Goal: Find specific page/section: Find specific page/section

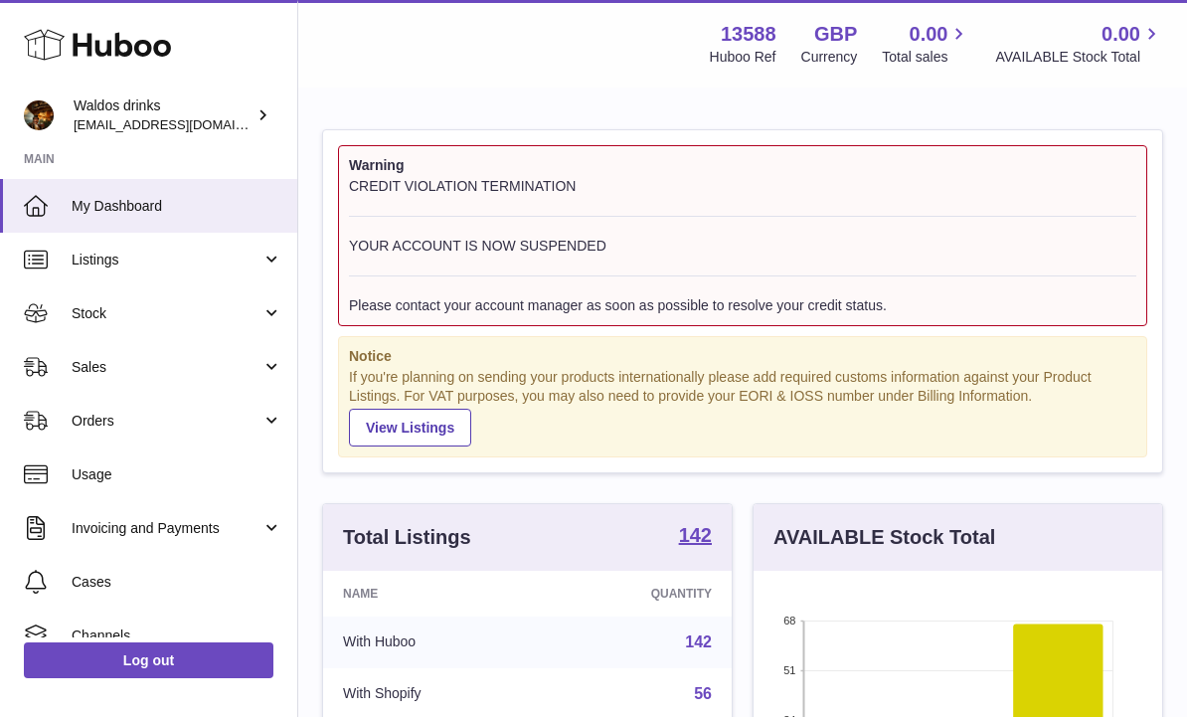
scroll to position [310, 409]
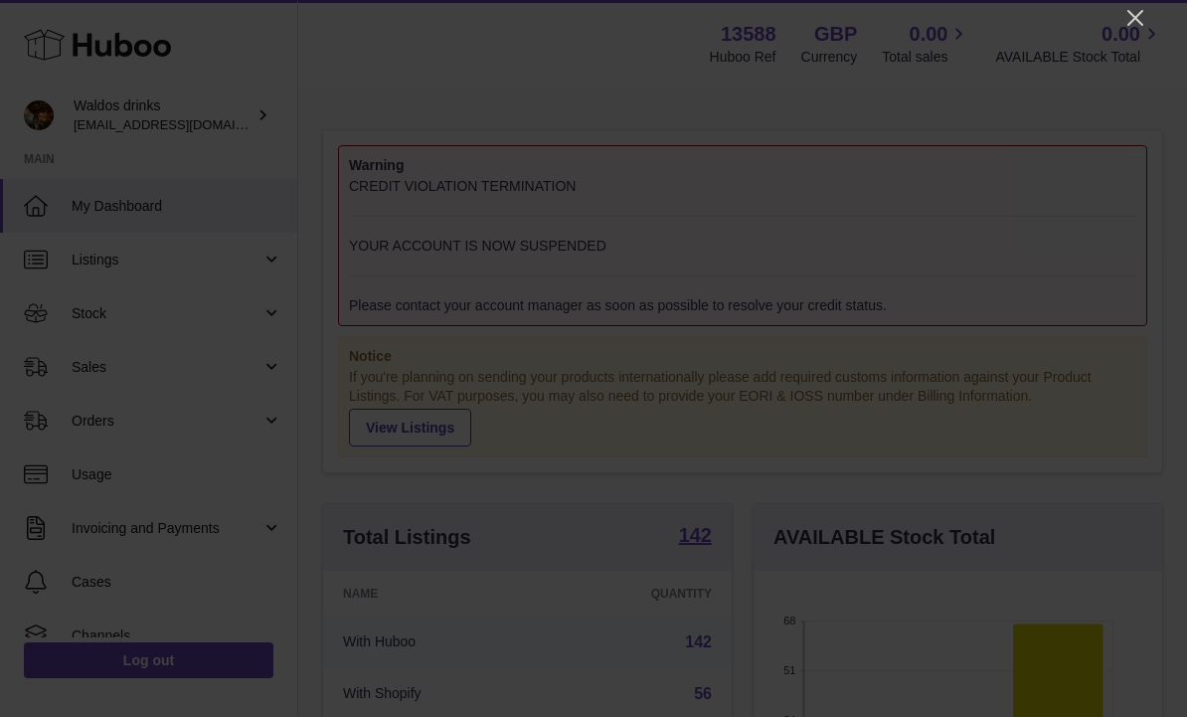
click at [1132, 19] on icon "Close" at bounding box center [1136, 18] width 24 height 24
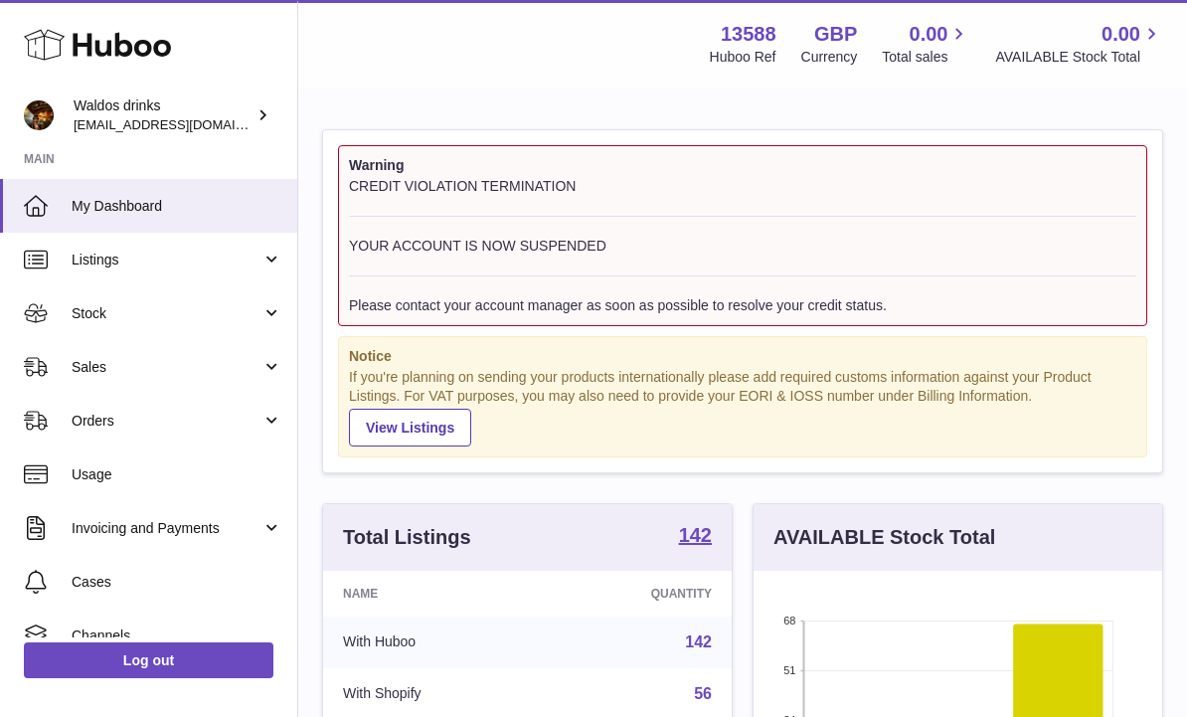
click at [268, 299] on link "Stock" at bounding box center [148, 313] width 297 height 54
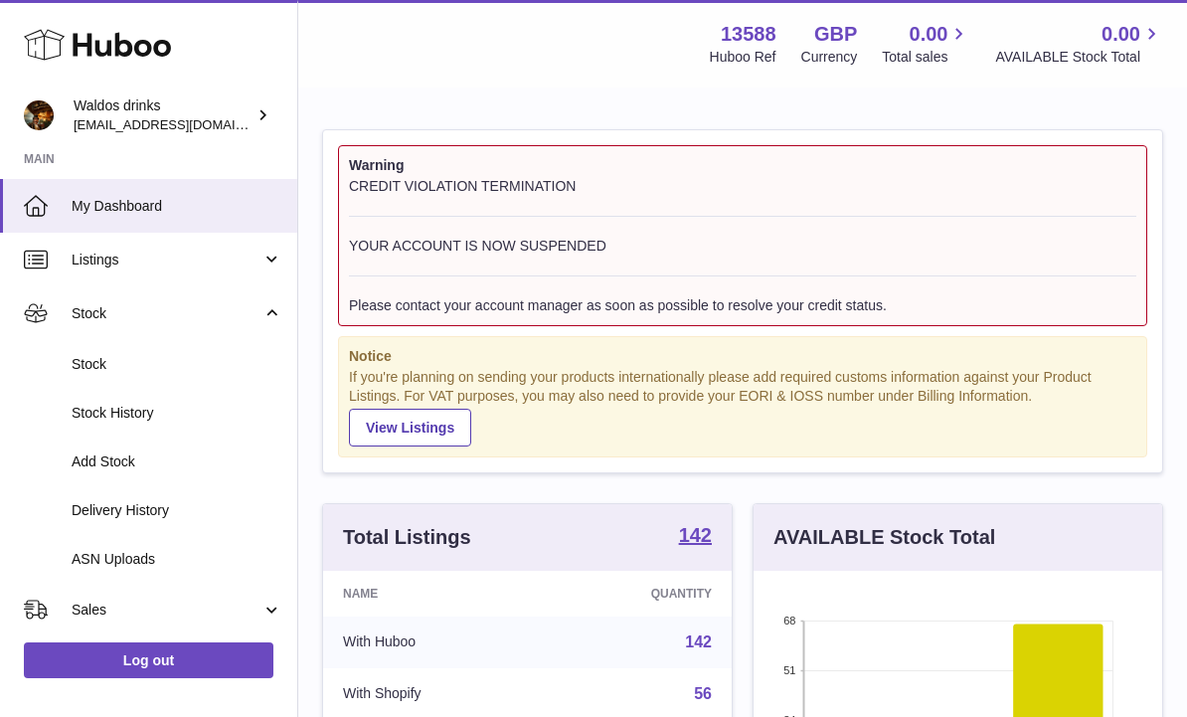
click at [159, 360] on span "Stock" at bounding box center [177, 364] width 211 height 19
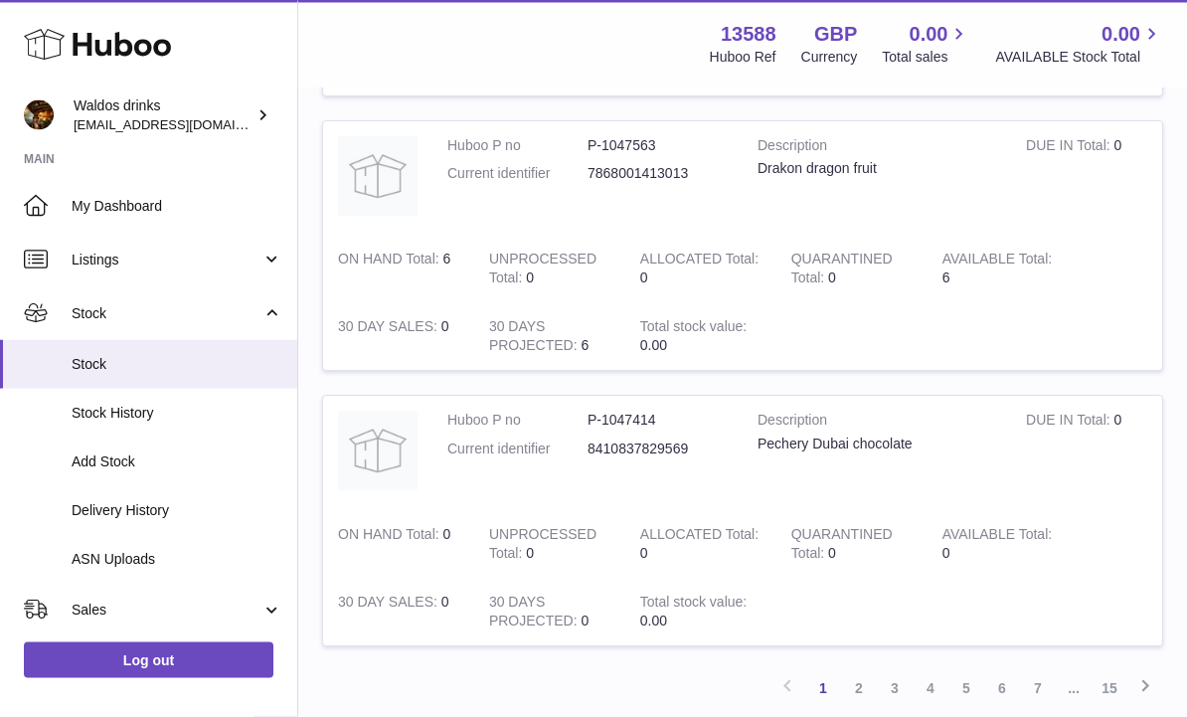
scroll to position [2482, 0]
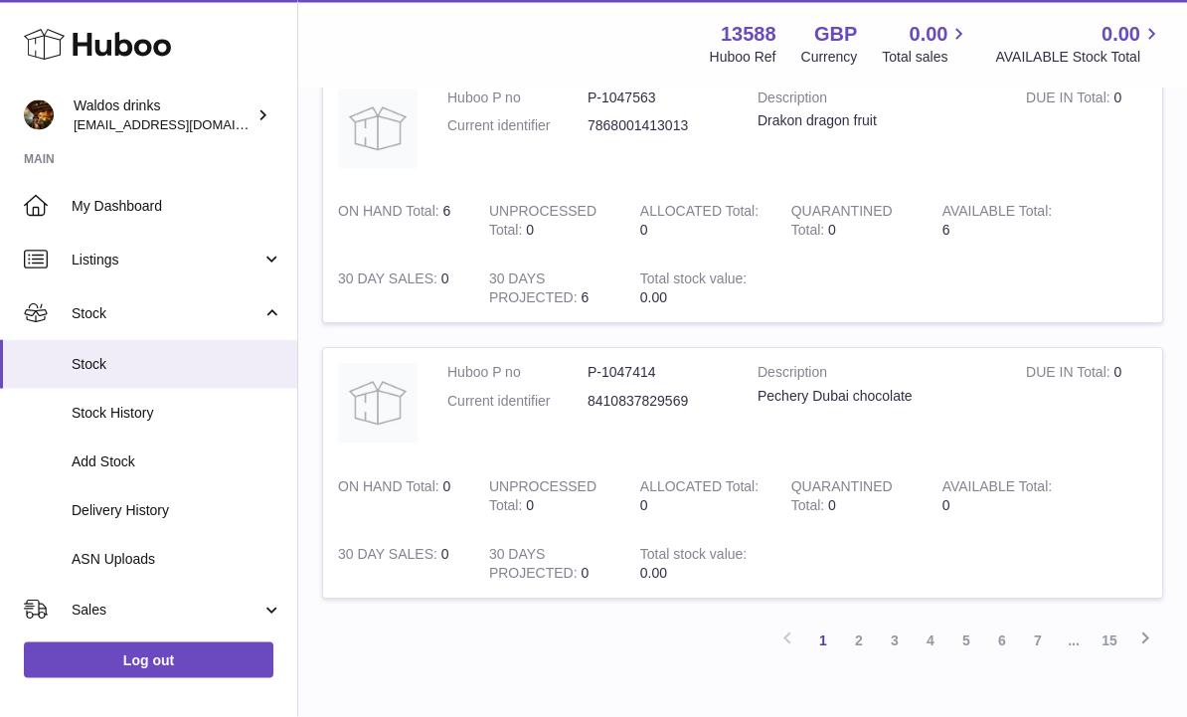
click at [854, 623] on link "2" at bounding box center [859, 641] width 36 height 36
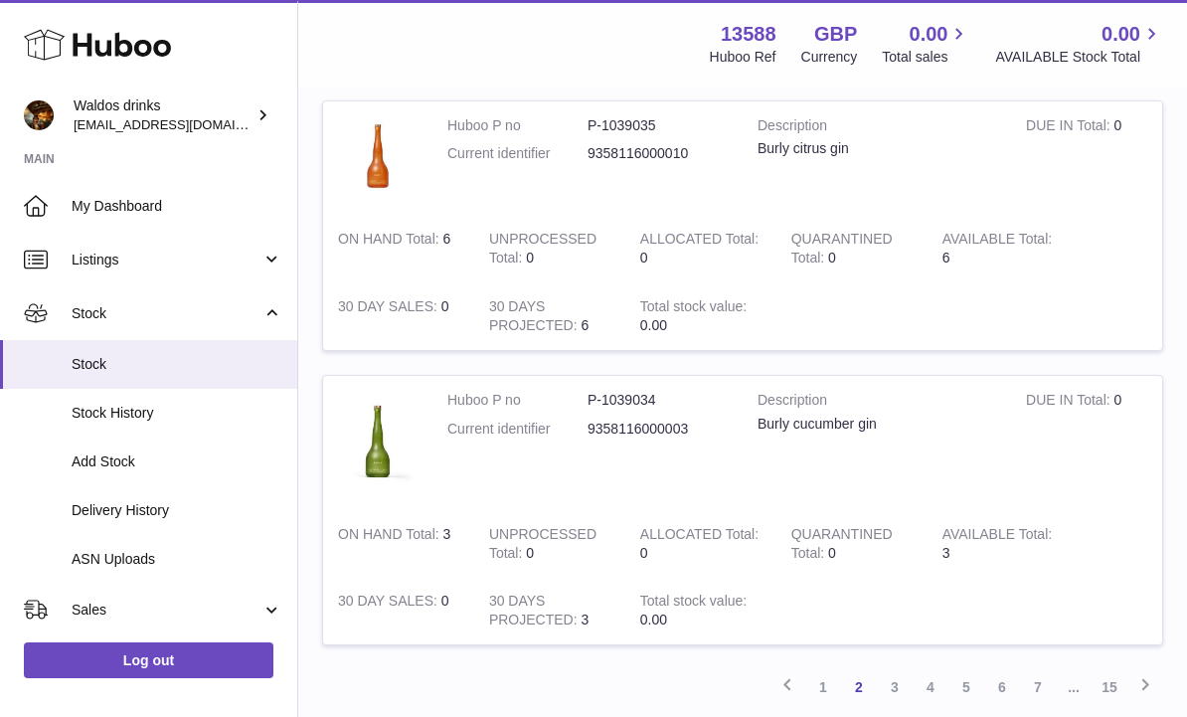
scroll to position [2611, 0]
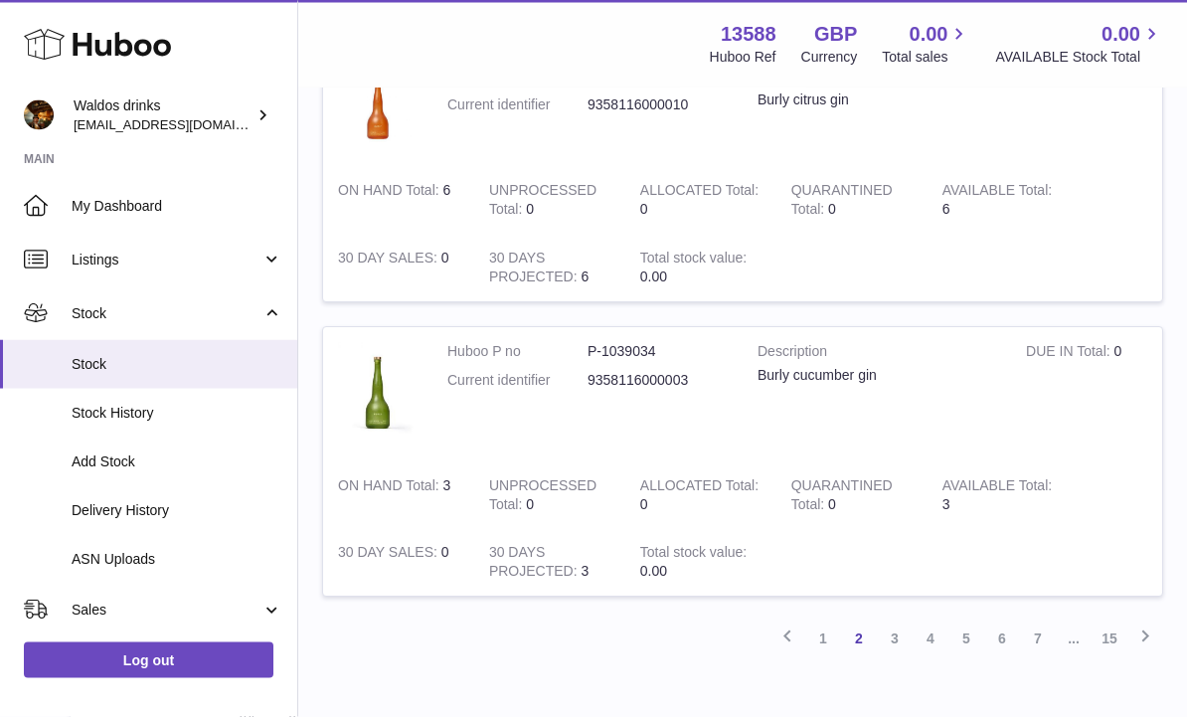
click at [898, 621] on link "3" at bounding box center [895, 639] width 36 height 36
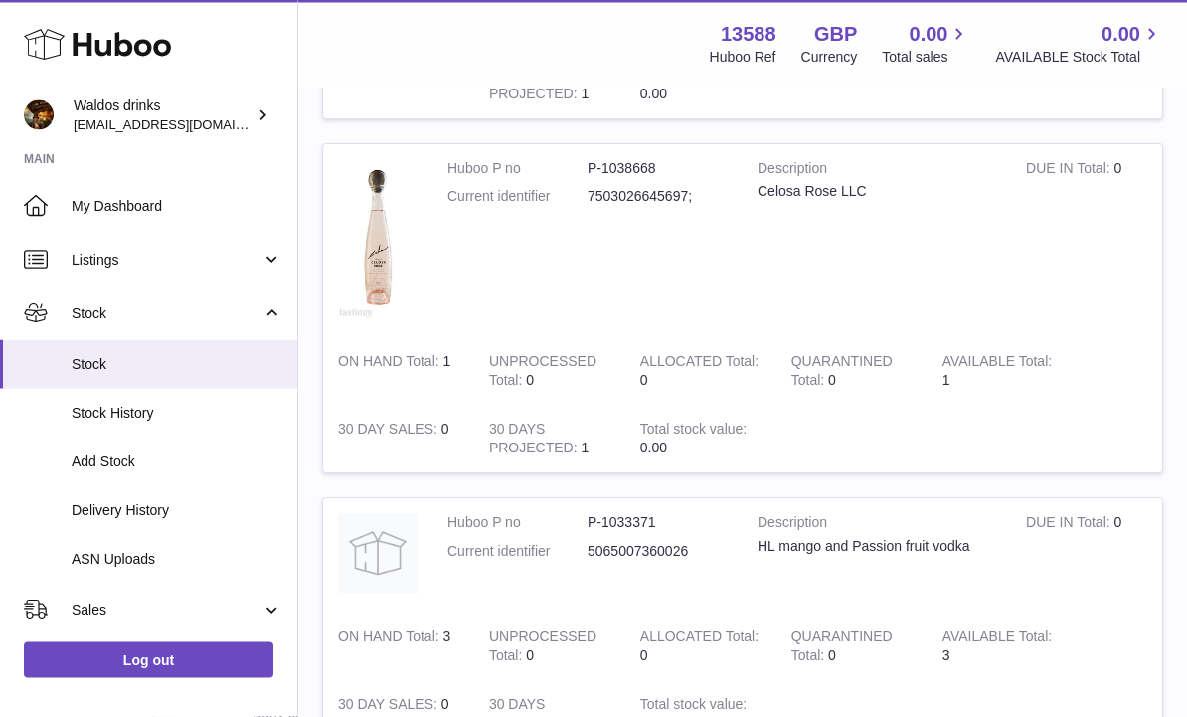
scroll to position [2521, 0]
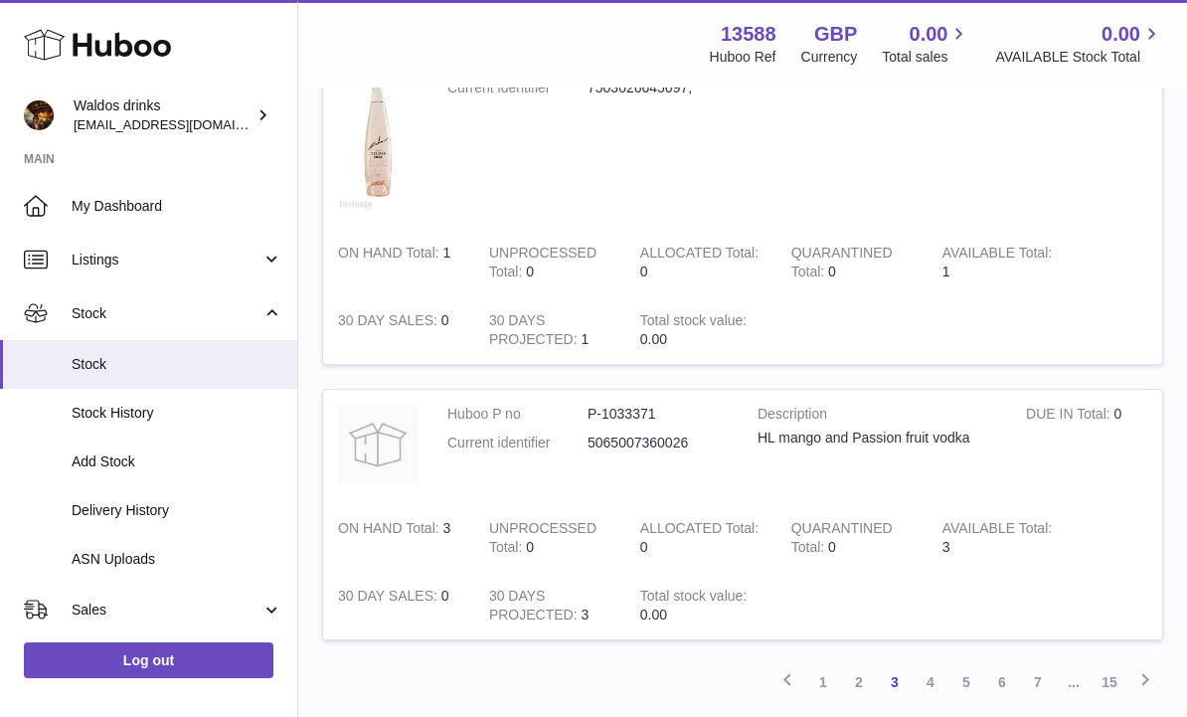
click at [935, 664] on link "4" at bounding box center [931, 682] width 36 height 36
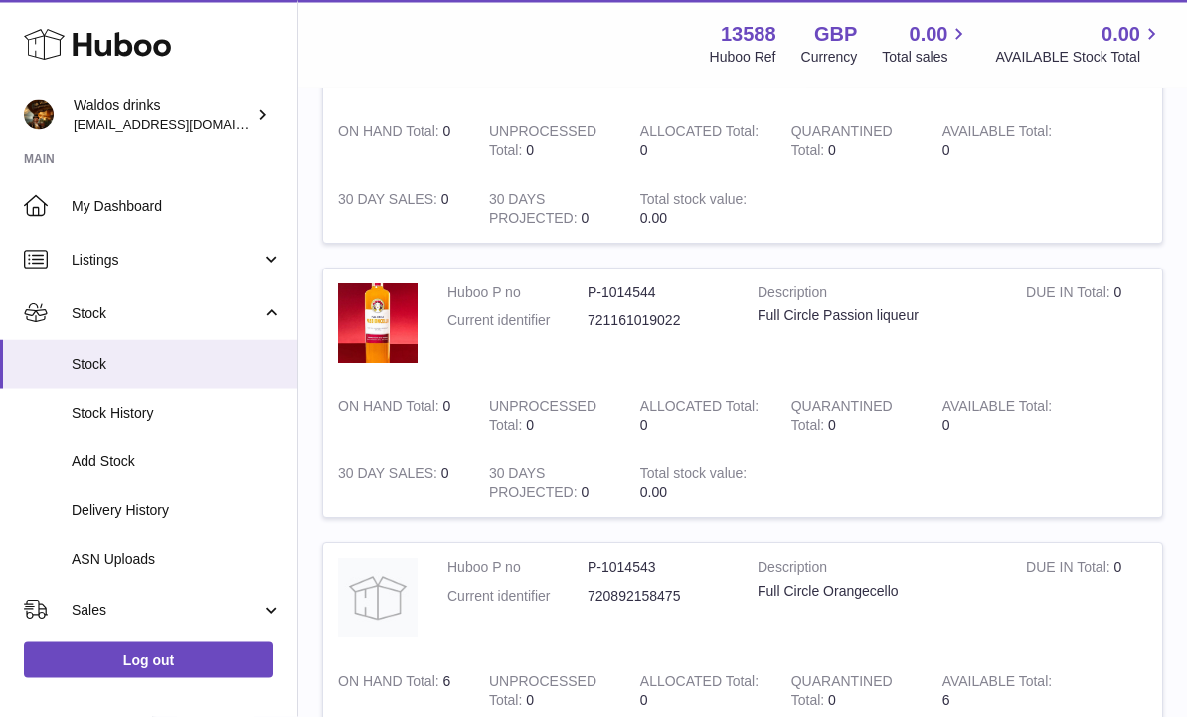
scroll to position [2557, 0]
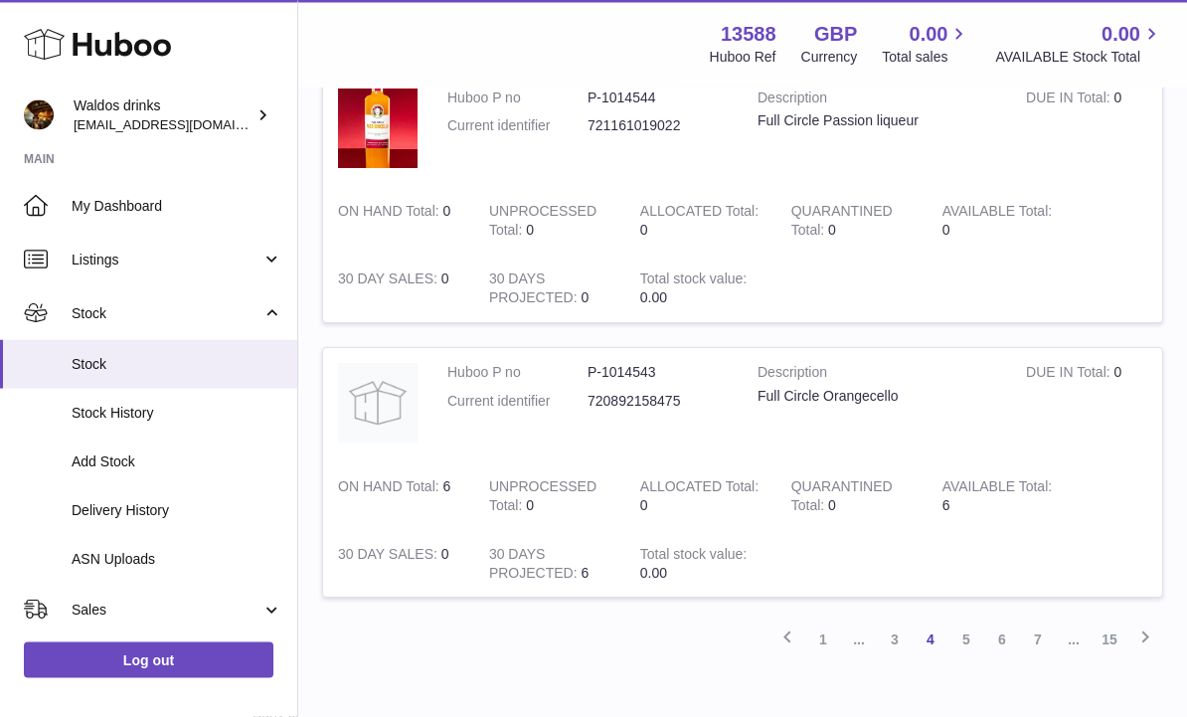
click at [979, 622] on link "5" at bounding box center [967, 640] width 36 height 36
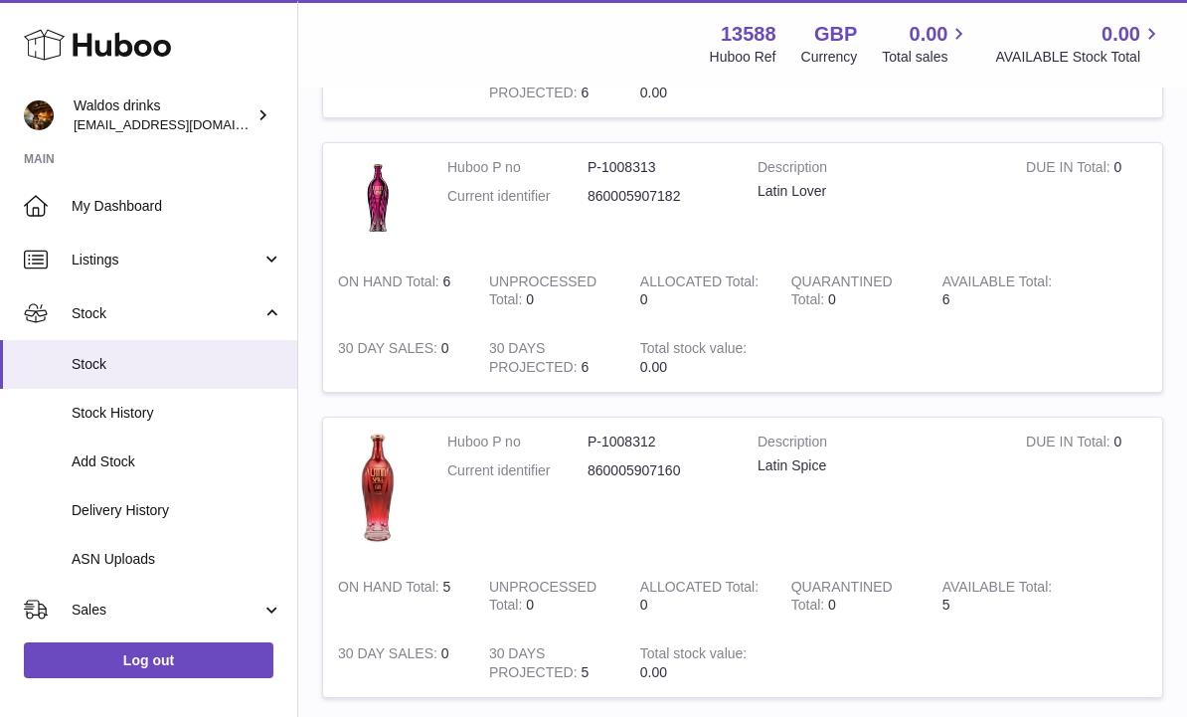
scroll to position [2835, 0]
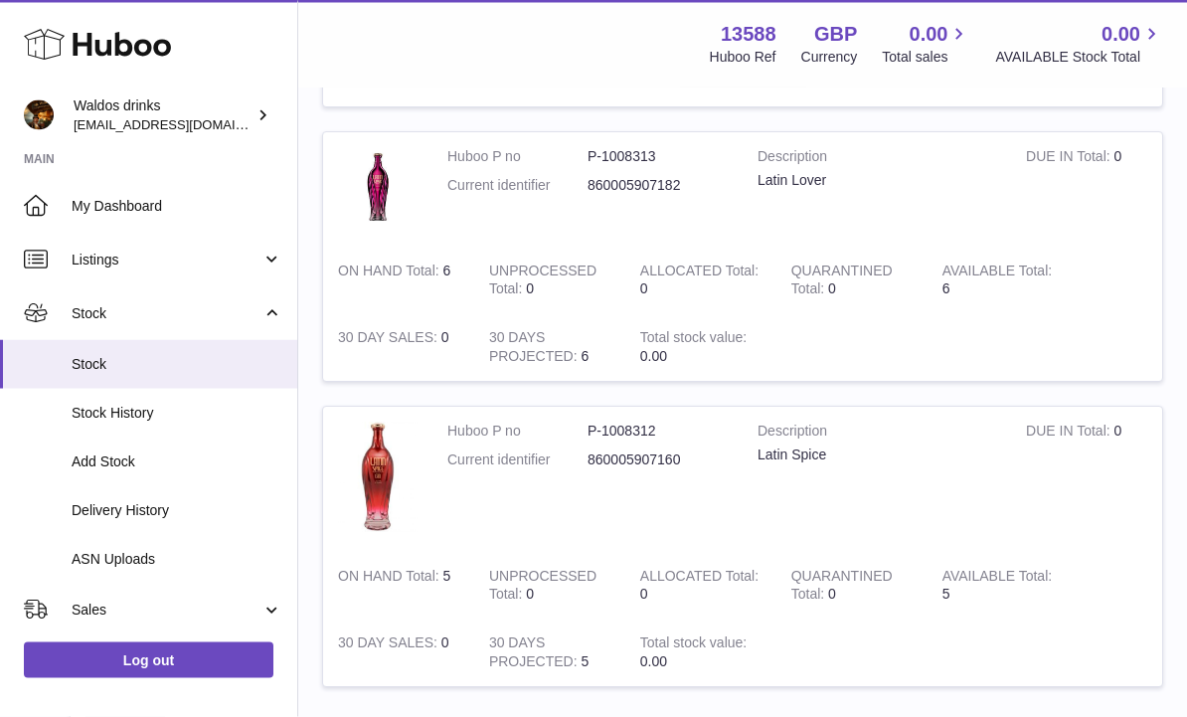
click at [1015, 712] on link "6" at bounding box center [1002, 730] width 36 height 36
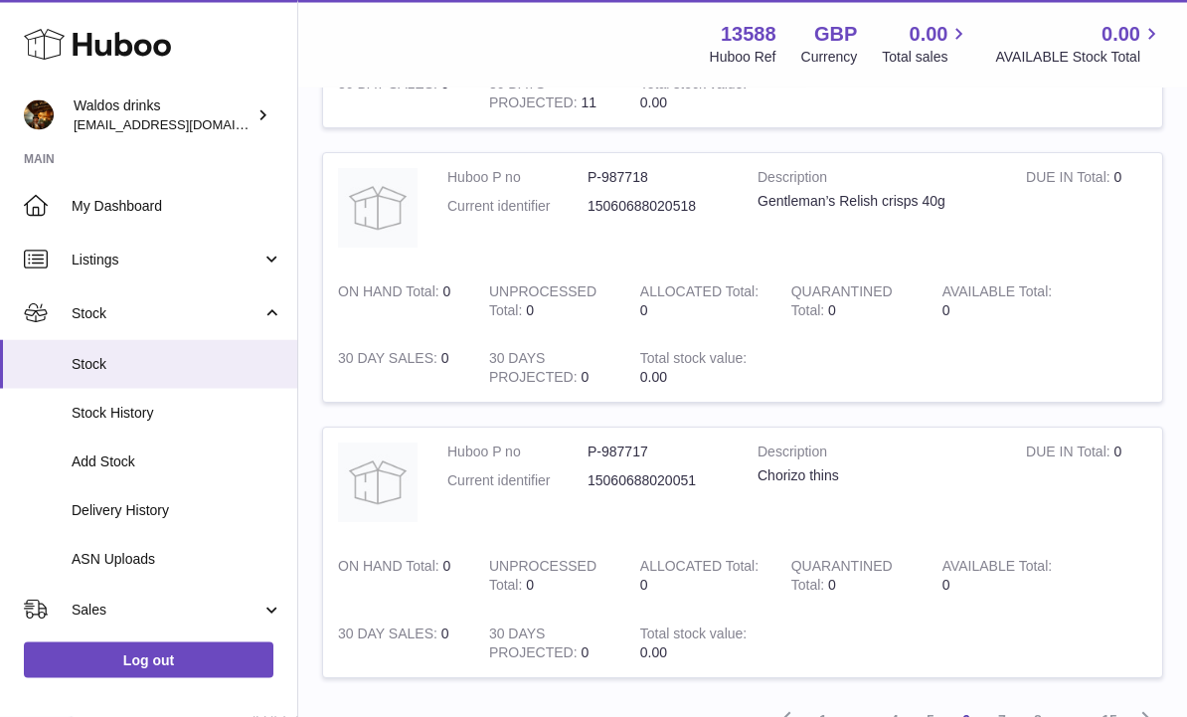
scroll to position [2476, 0]
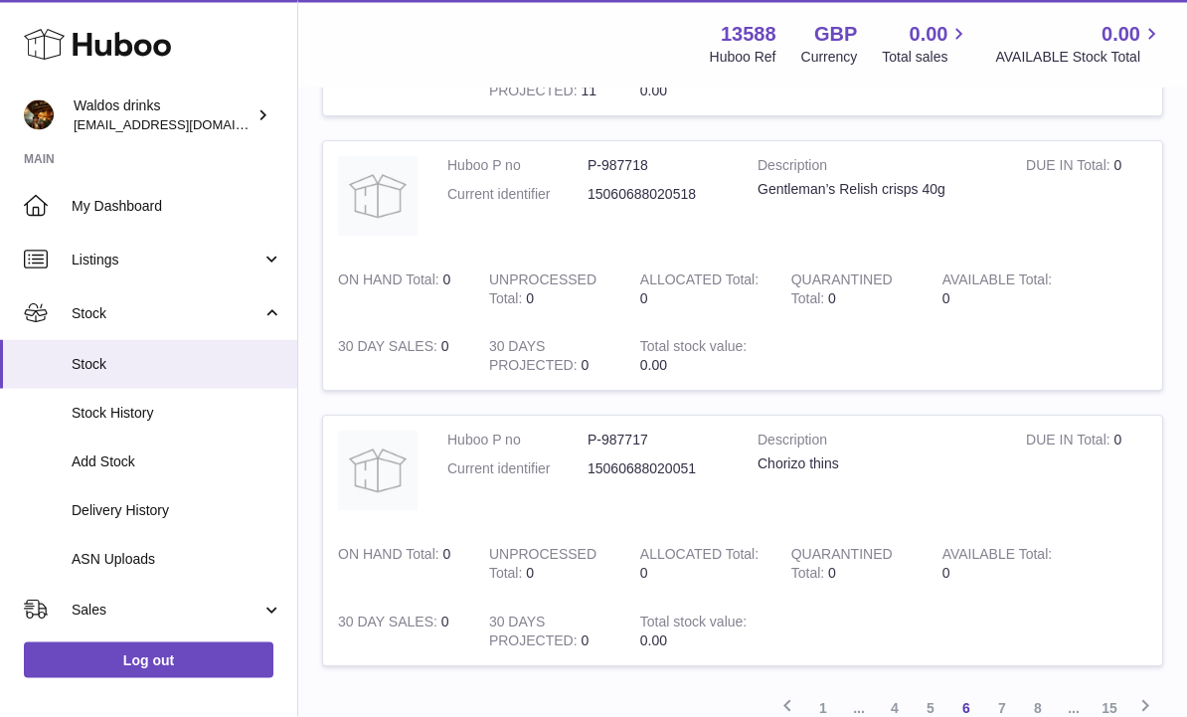
click at [1007, 691] on link "7" at bounding box center [1002, 709] width 36 height 36
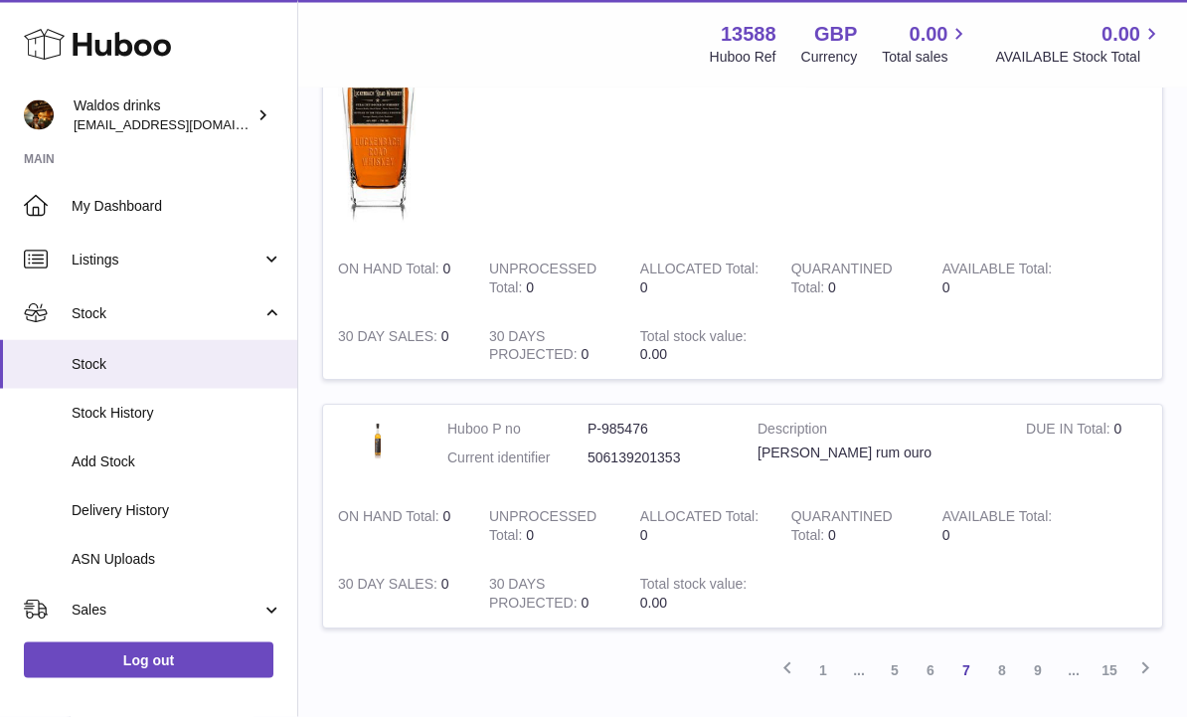
scroll to position [2916, 0]
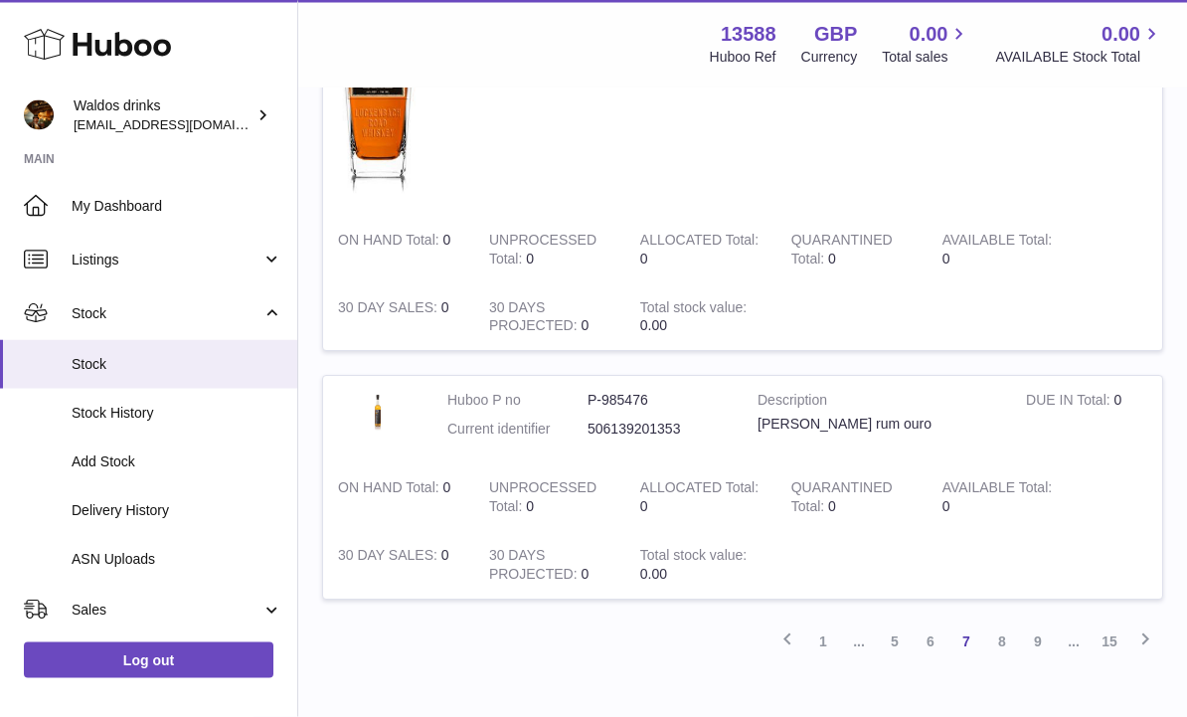
click at [1006, 624] on link "8" at bounding box center [1002, 642] width 36 height 36
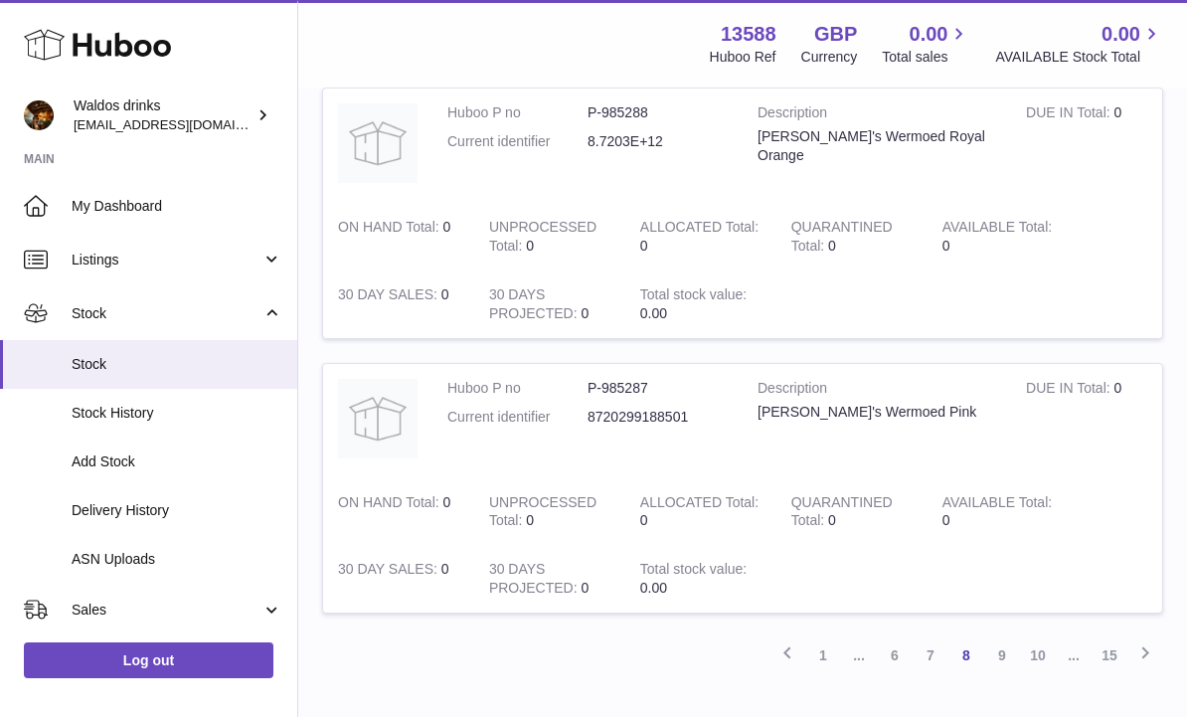
scroll to position [2872, 0]
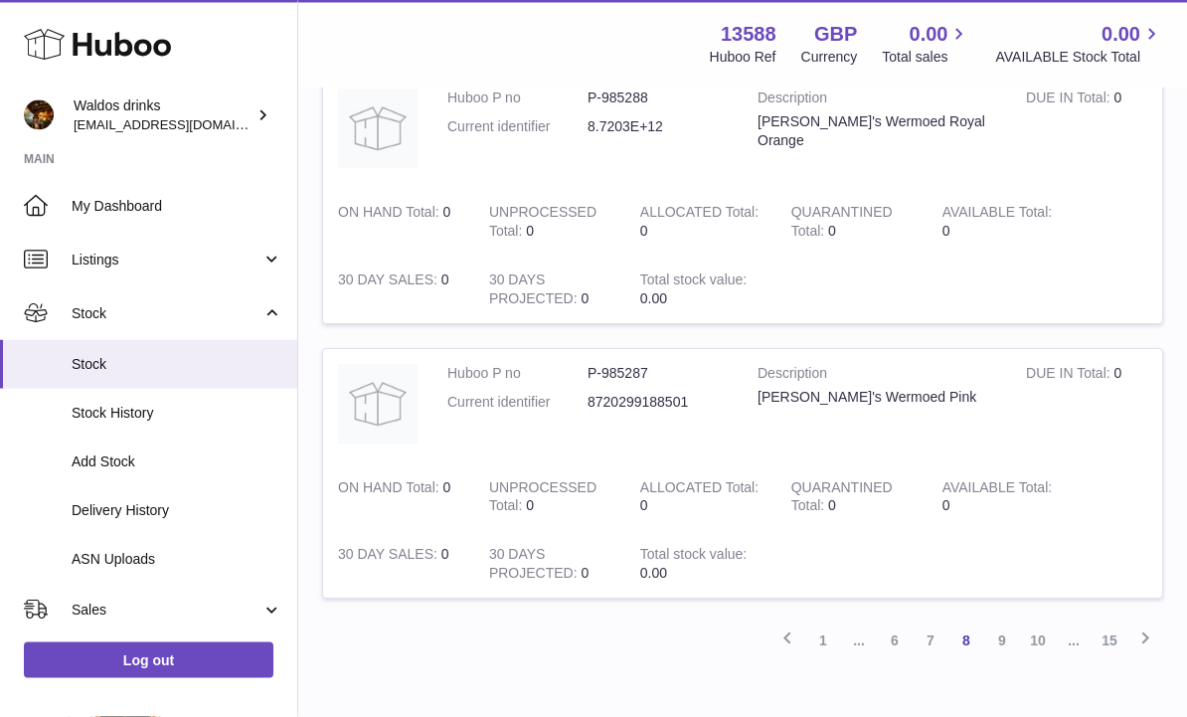
click at [1009, 623] on link "9" at bounding box center [1002, 641] width 36 height 36
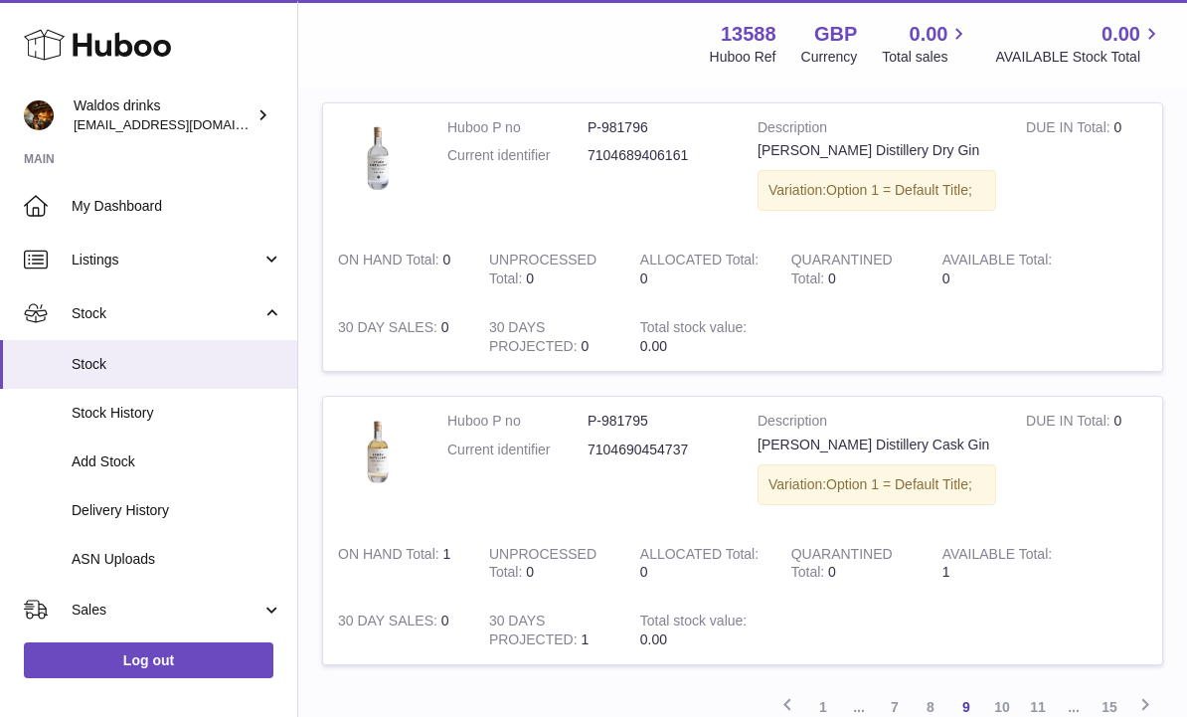
scroll to position [2472, 0]
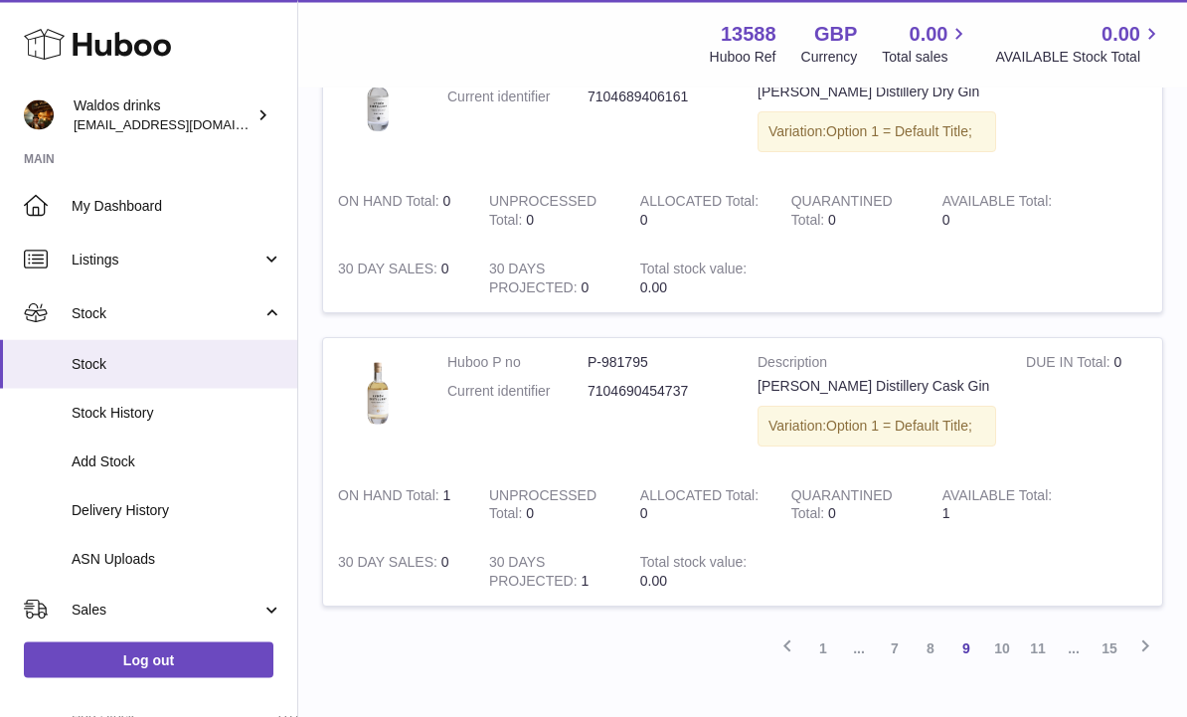
click at [1007, 631] on link "10" at bounding box center [1002, 649] width 36 height 36
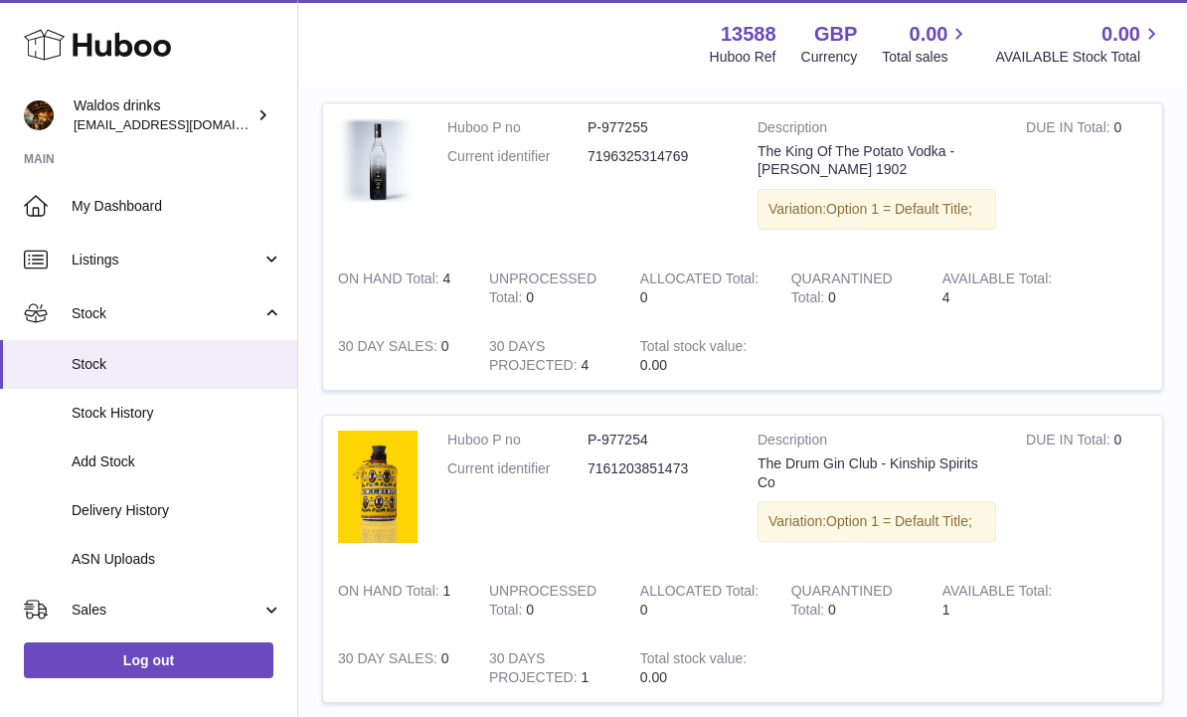
scroll to position [2705, 0]
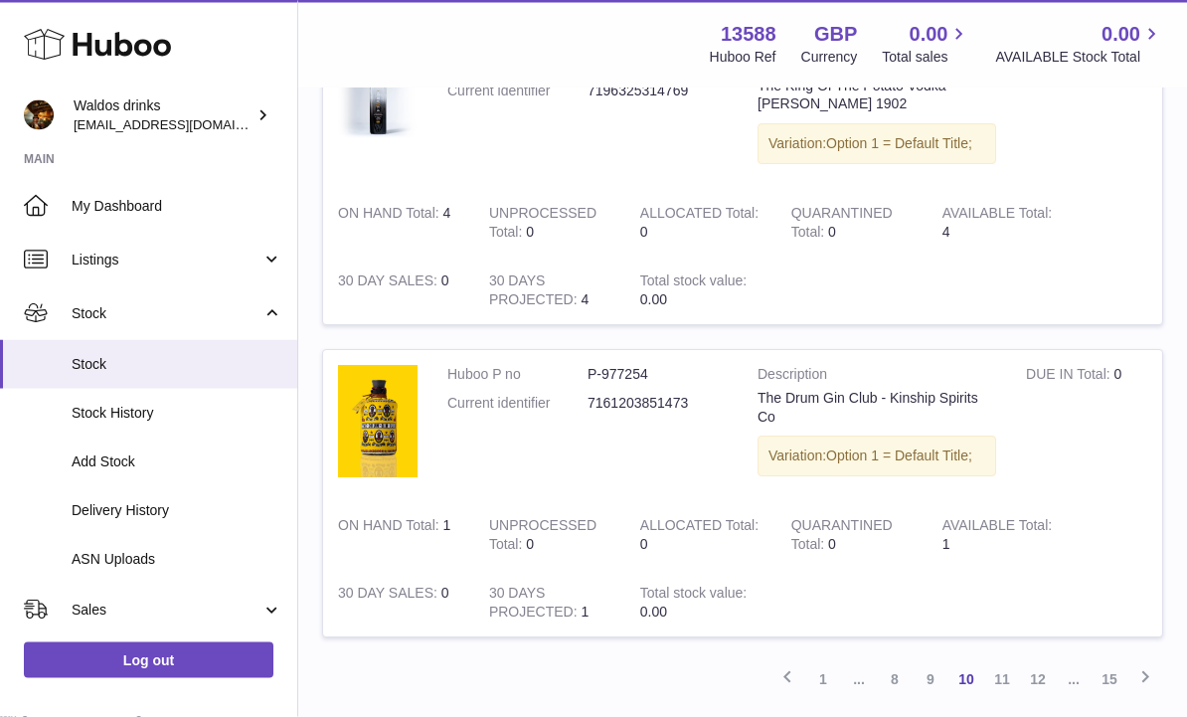
click at [1004, 662] on link "11" at bounding box center [1002, 680] width 36 height 36
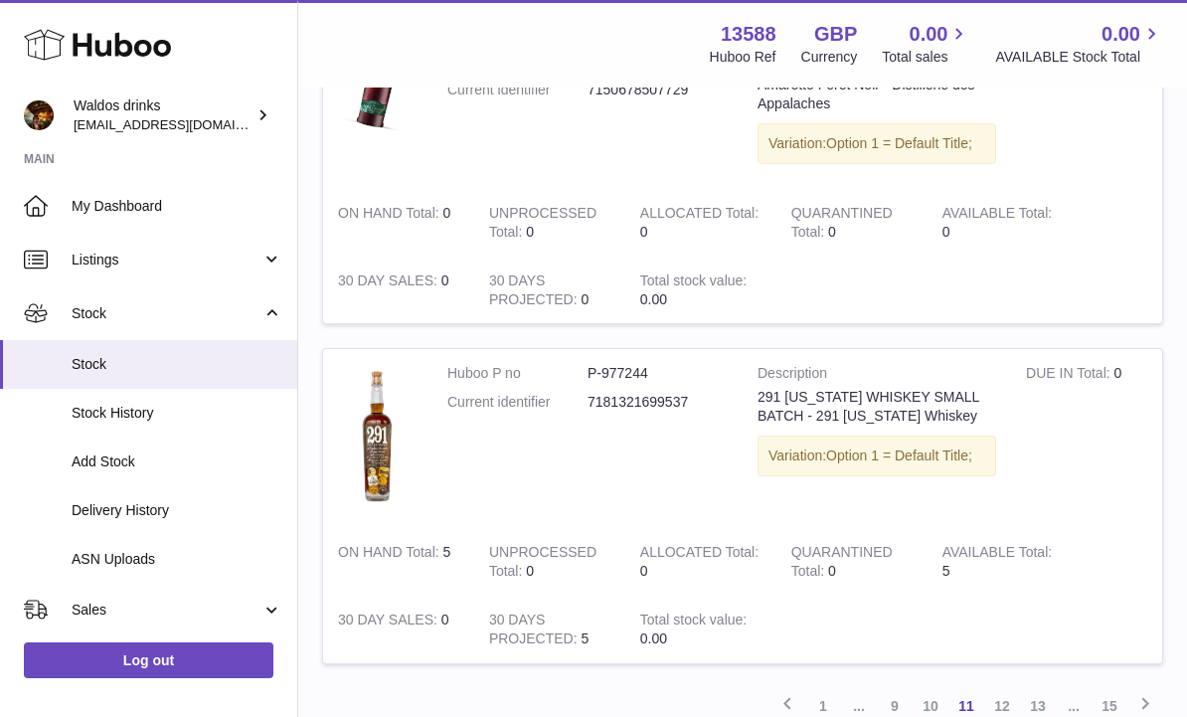
scroll to position [2832, 0]
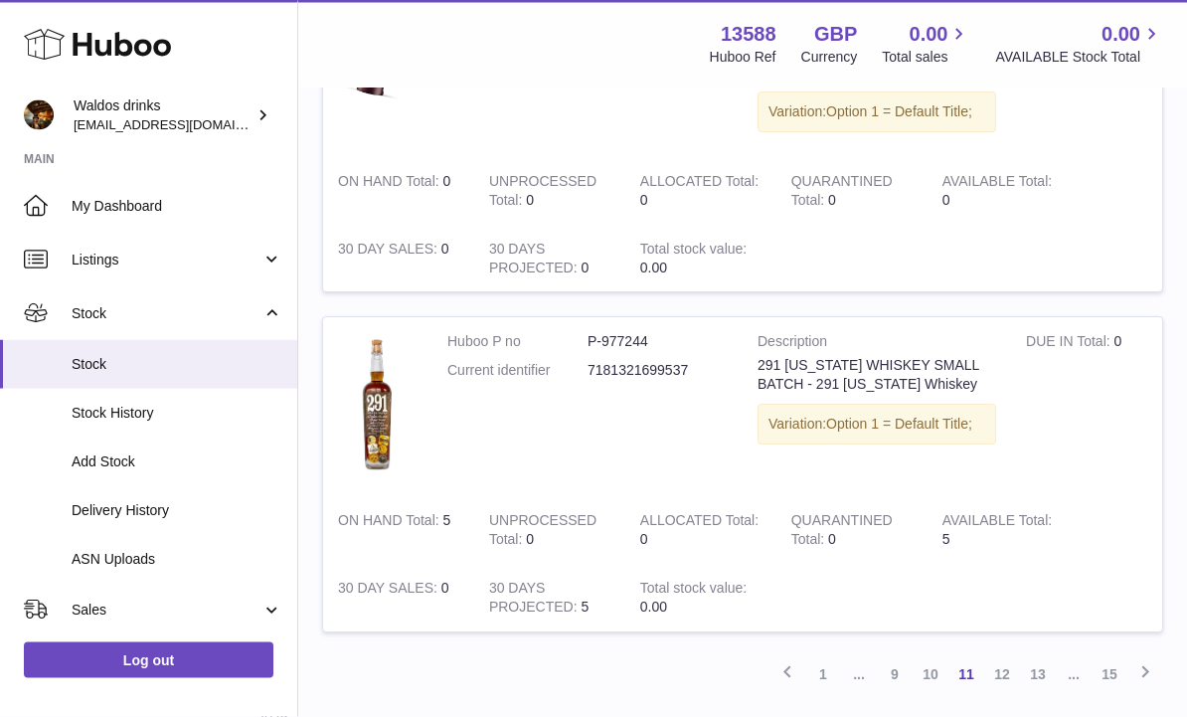
click at [992, 657] on link "12" at bounding box center [1002, 675] width 36 height 36
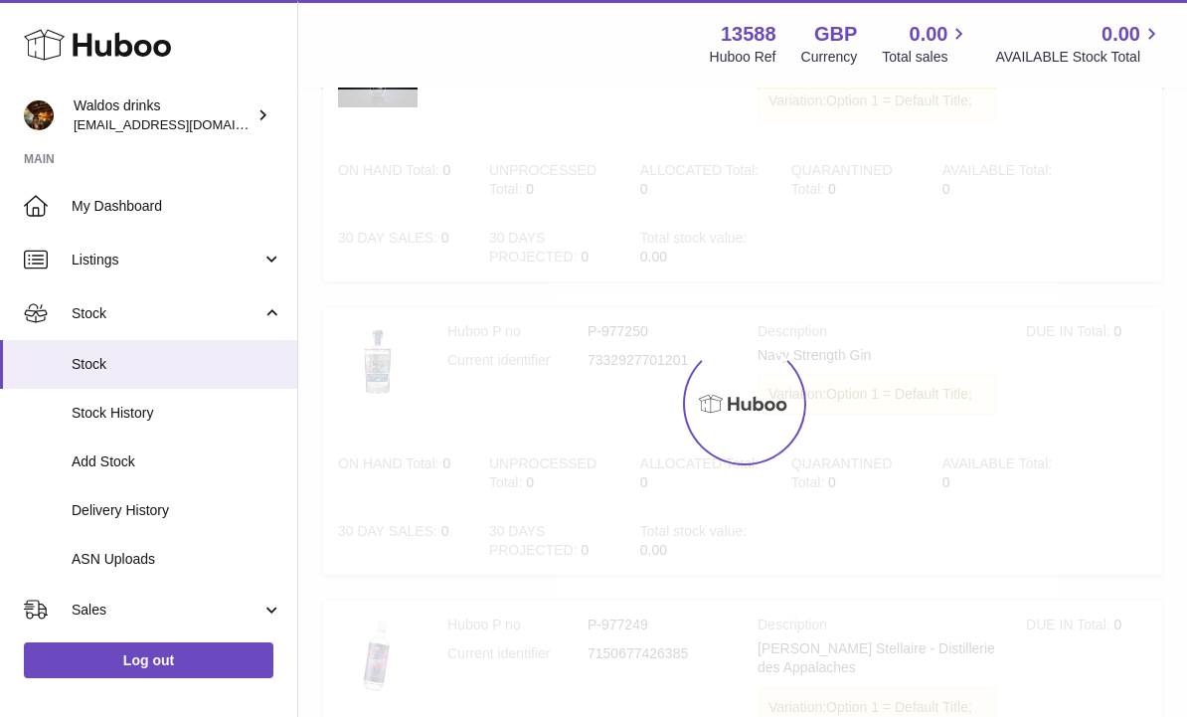
scroll to position [89, 0]
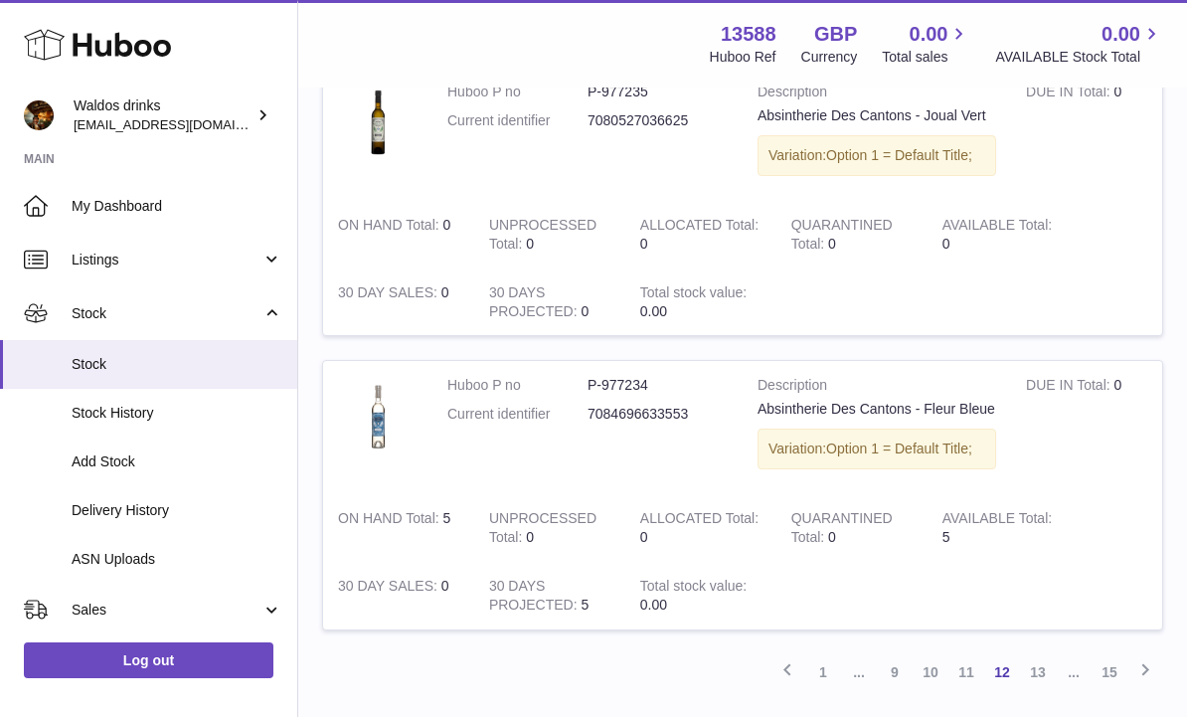
click at [1050, 654] on link "13" at bounding box center [1038, 672] width 36 height 36
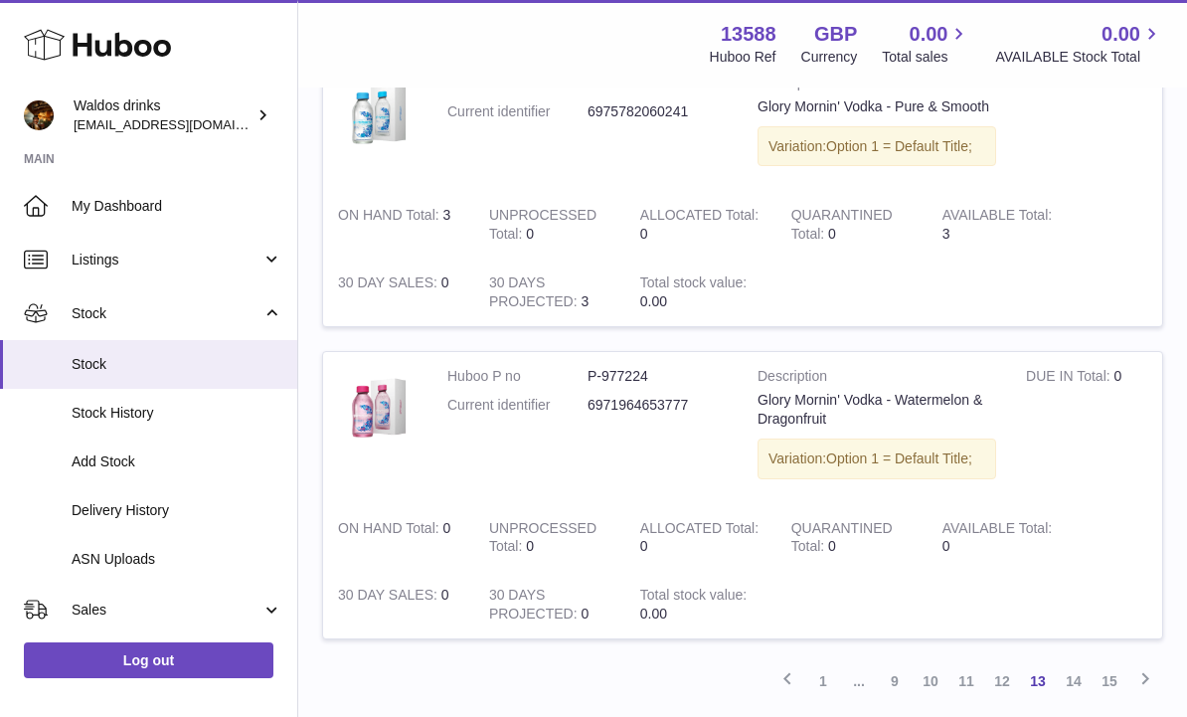
scroll to position [2824, 0]
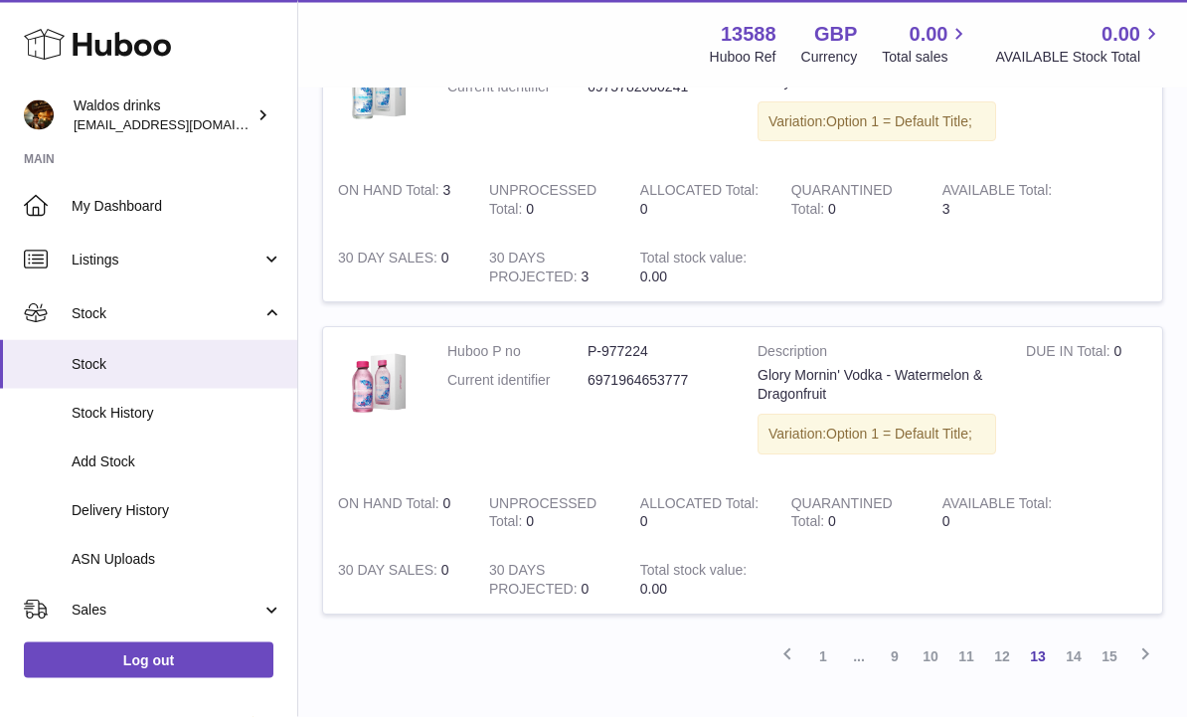
click at [1068, 639] on link "14" at bounding box center [1074, 657] width 36 height 36
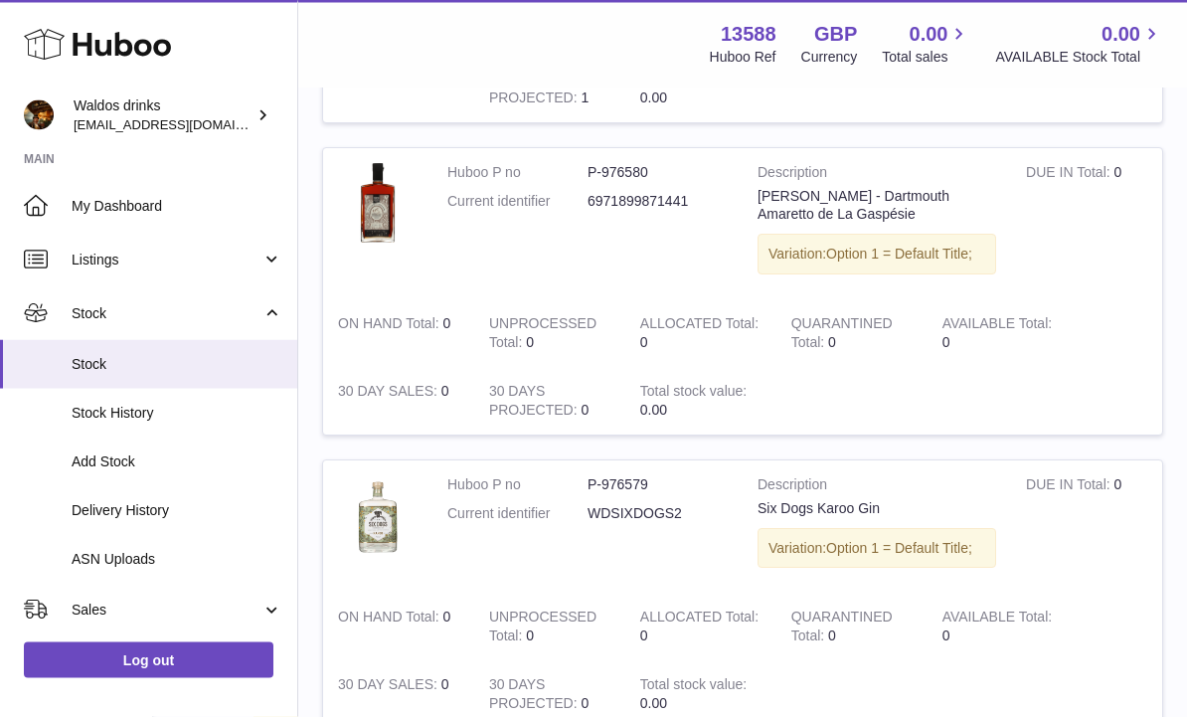
scroll to position [2644, 0]
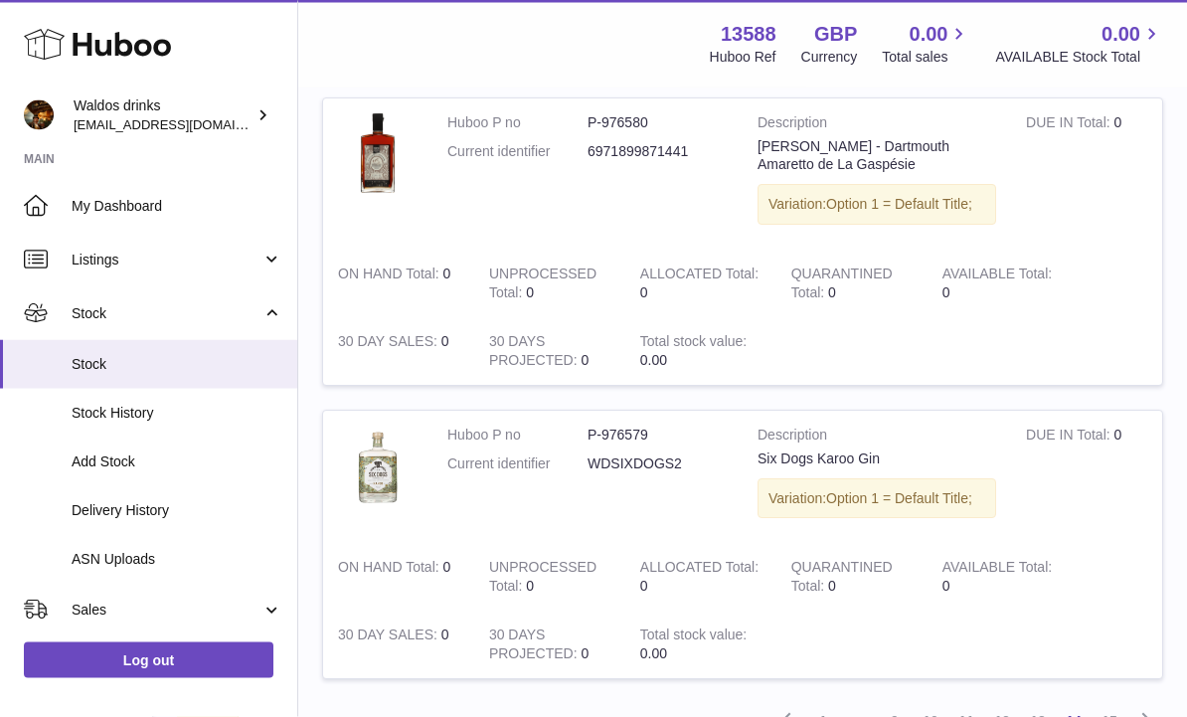
click at [1105, 704] on link "15" at bounding box center [1110, 722] width 36 height 36
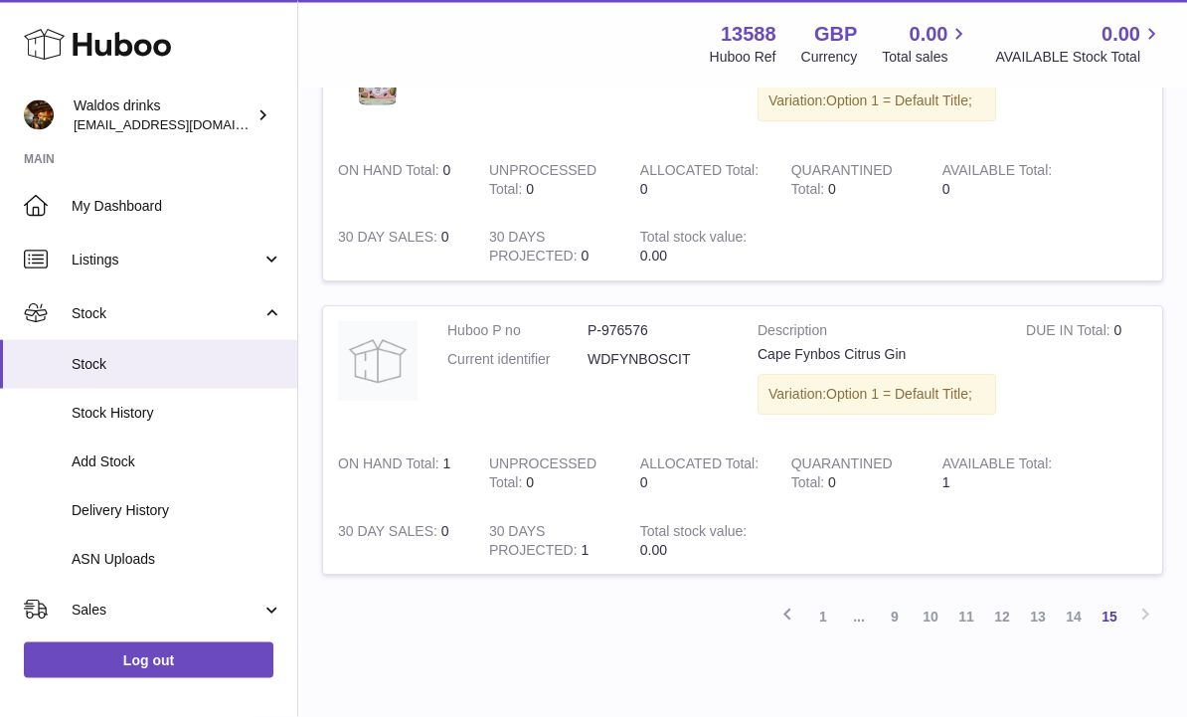
scroll to position [352, 0]
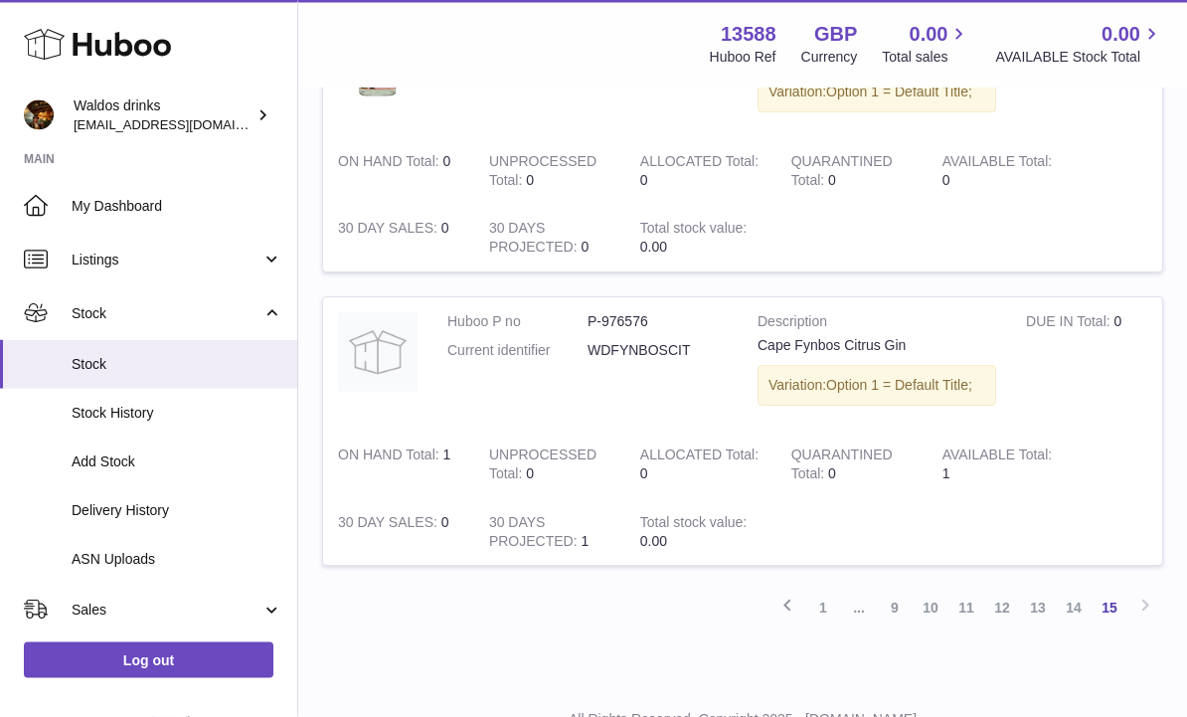
click at [1150, 591] on div "Previous 1 ... 9 10 11 12 13 14 15 Next" at bounding box center [742, 609] width 841 height 36
click at [1063, 591] on link "14" at bounding box center [1074, 609] width 36 height 36
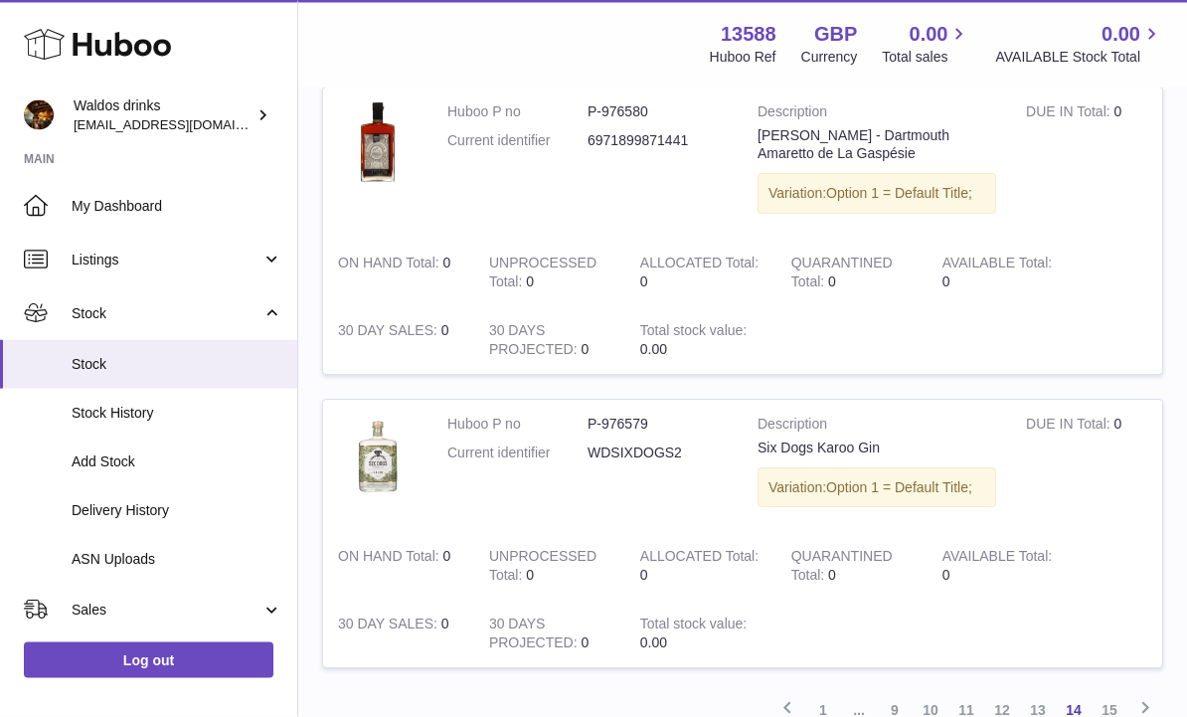
scroll to position [2687, 0]
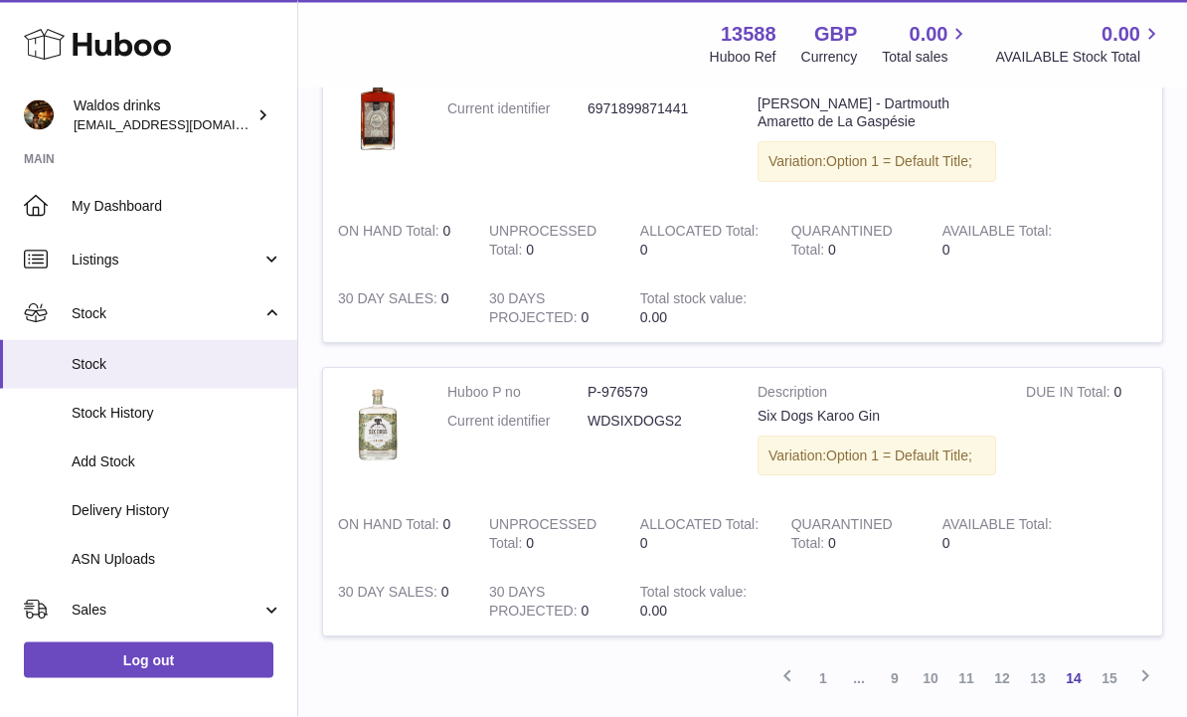
click at [1038, 661] on link "13" at bounding box center [1038, 679] width 36 height 36
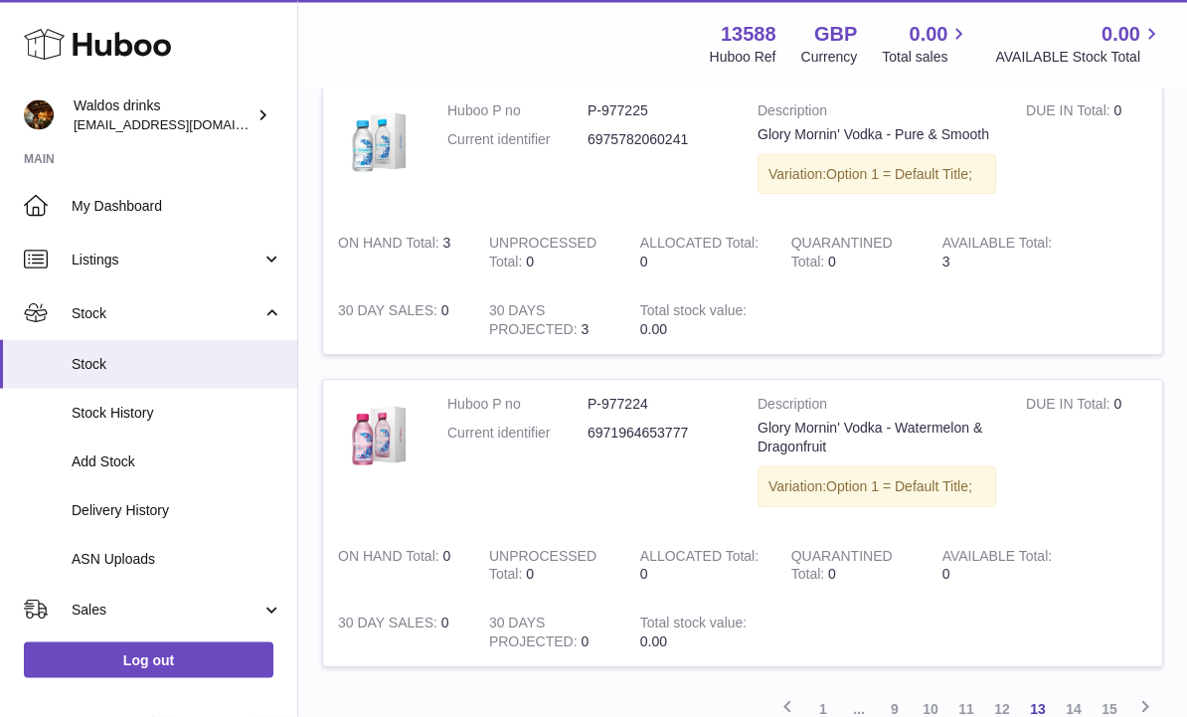
scroll to position [2824, 0]
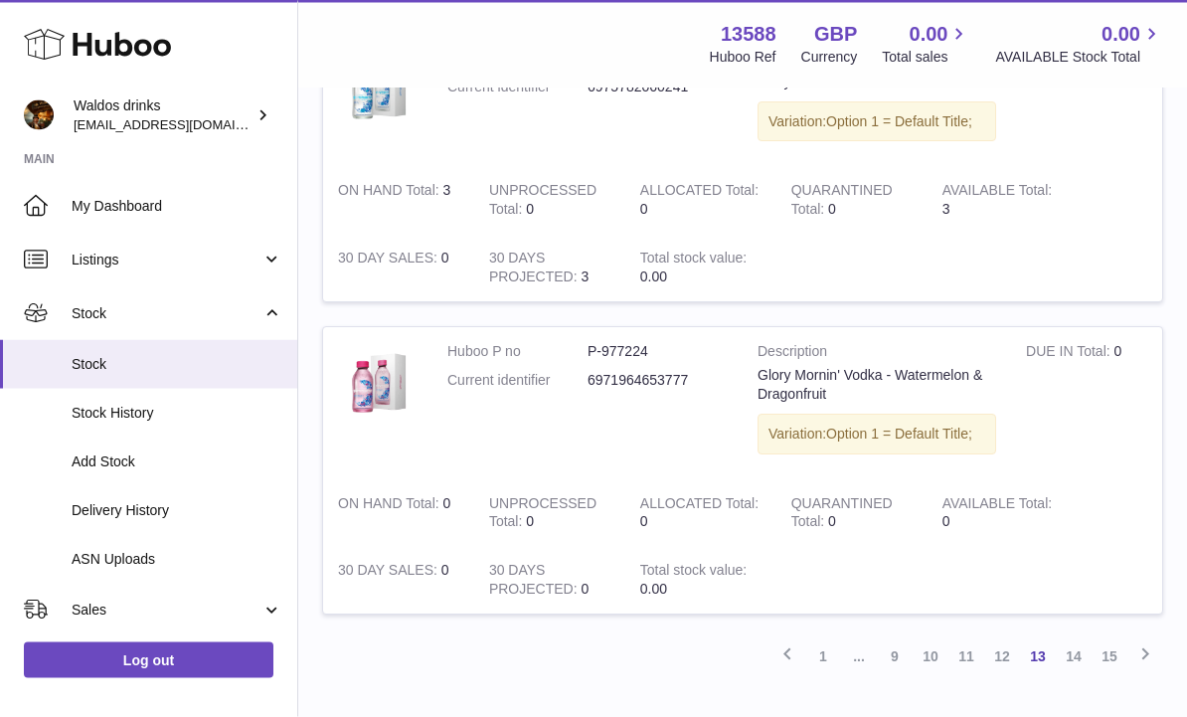
click at [1000, 639] on link "12" at bounding box center [1002, 657] width 36 height 36
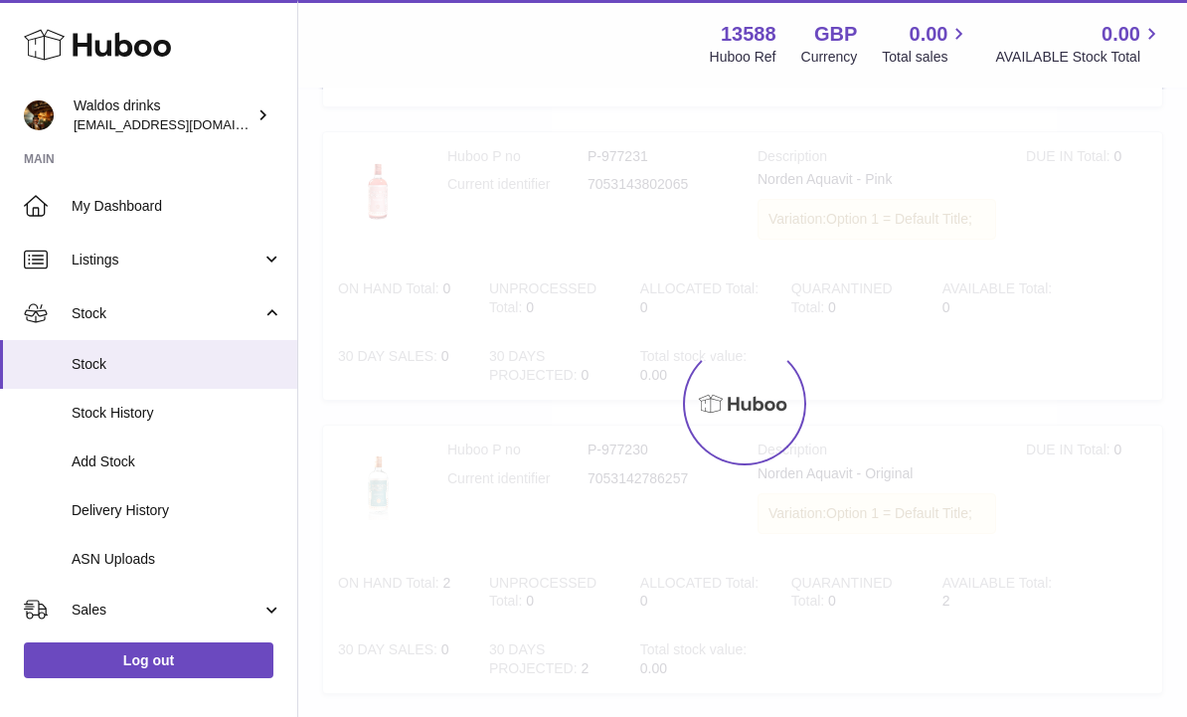
scroll to position [89, 0]
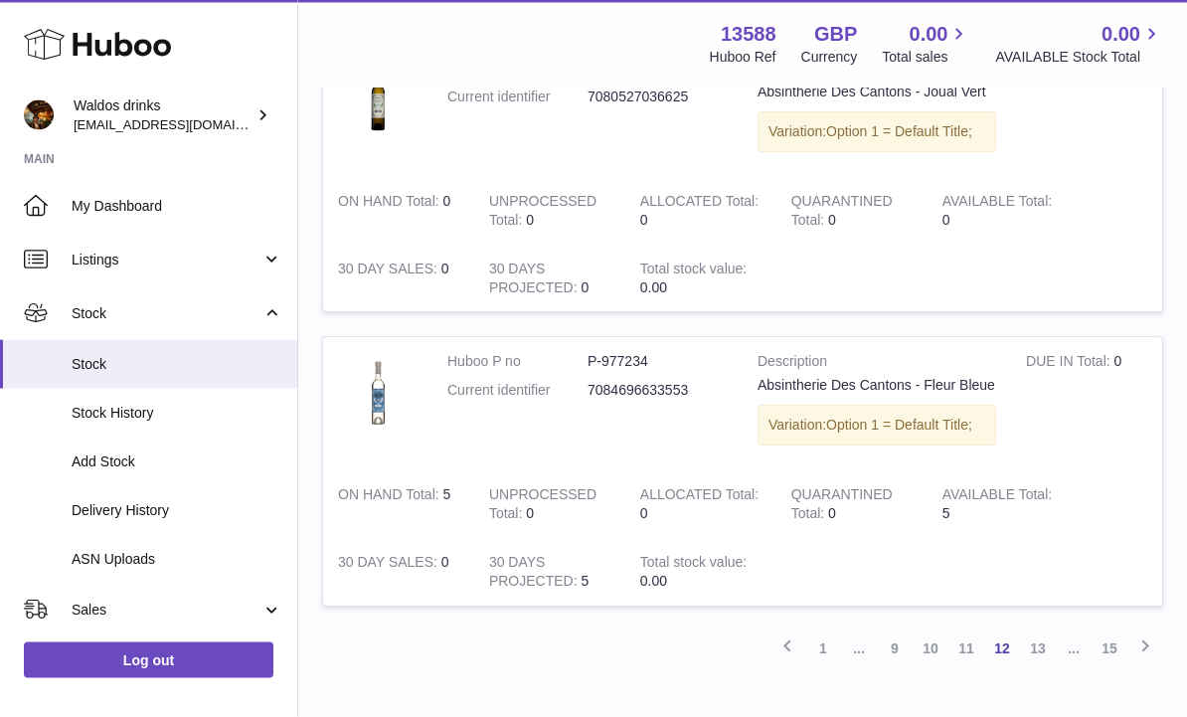
click at [965, 631] on link "11" at bounding box center [967, 649] width 36 height 36
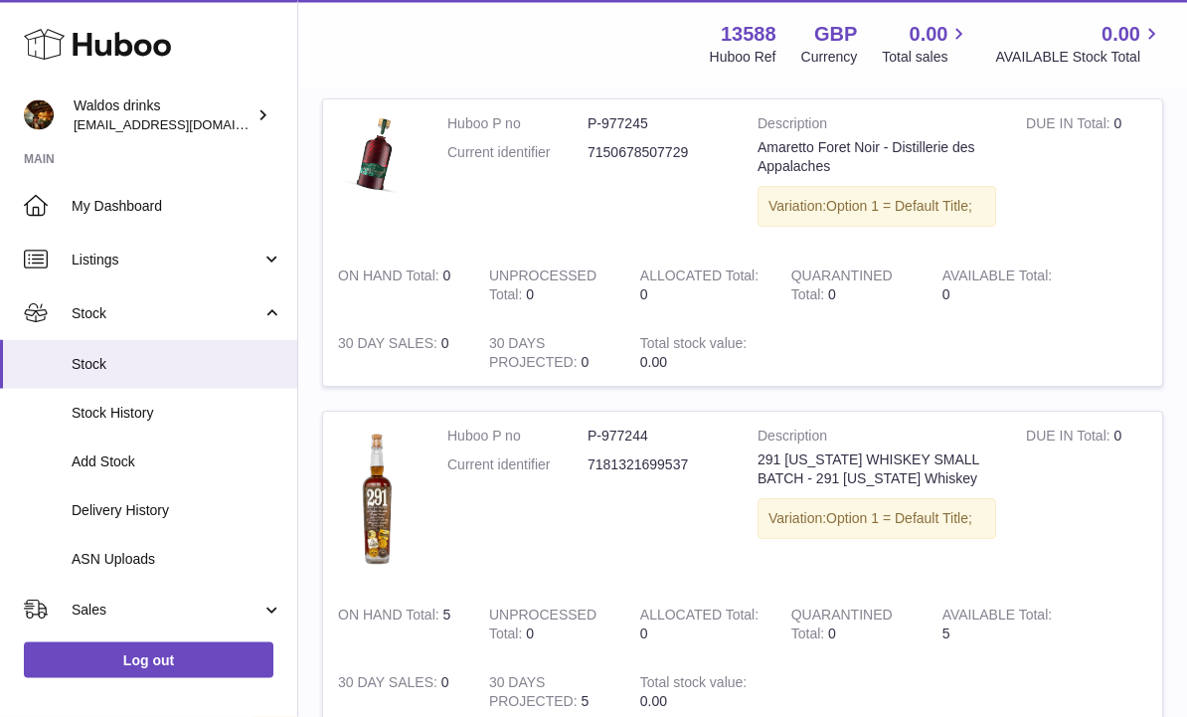
scroll to position [2740, 0]
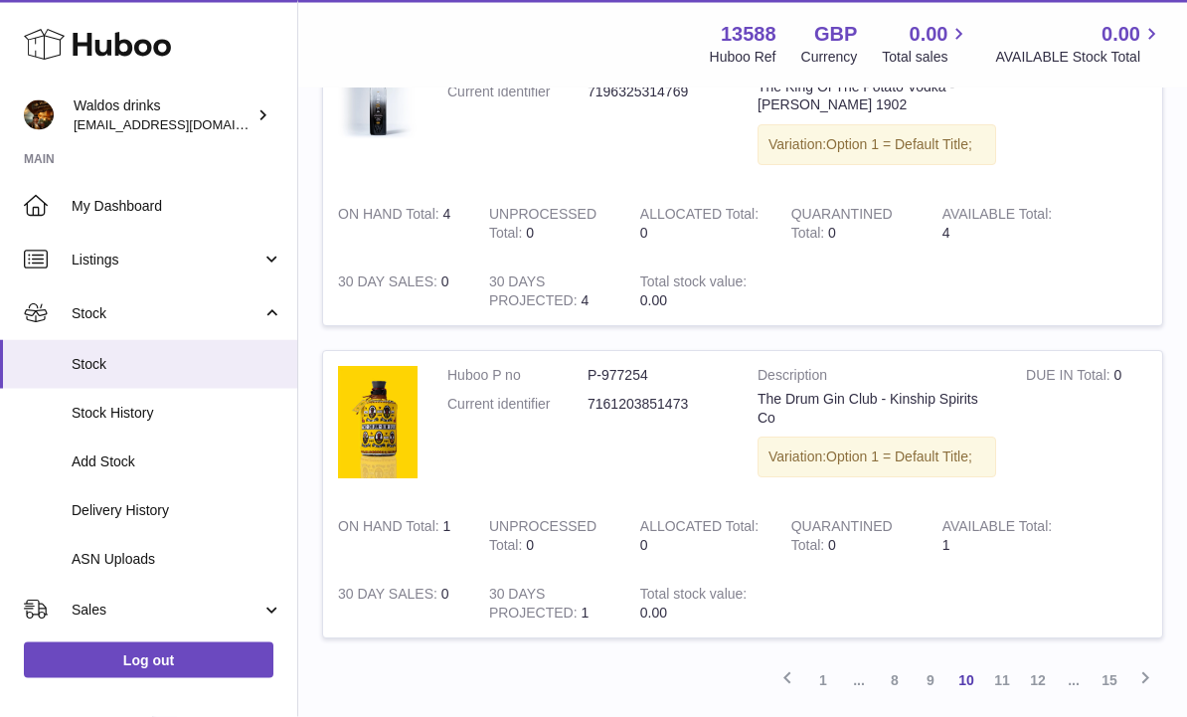
scroll to position [2705, 0]
click at [929, 662] on link "9" at bounding box center [931, 680] width 36 height 36
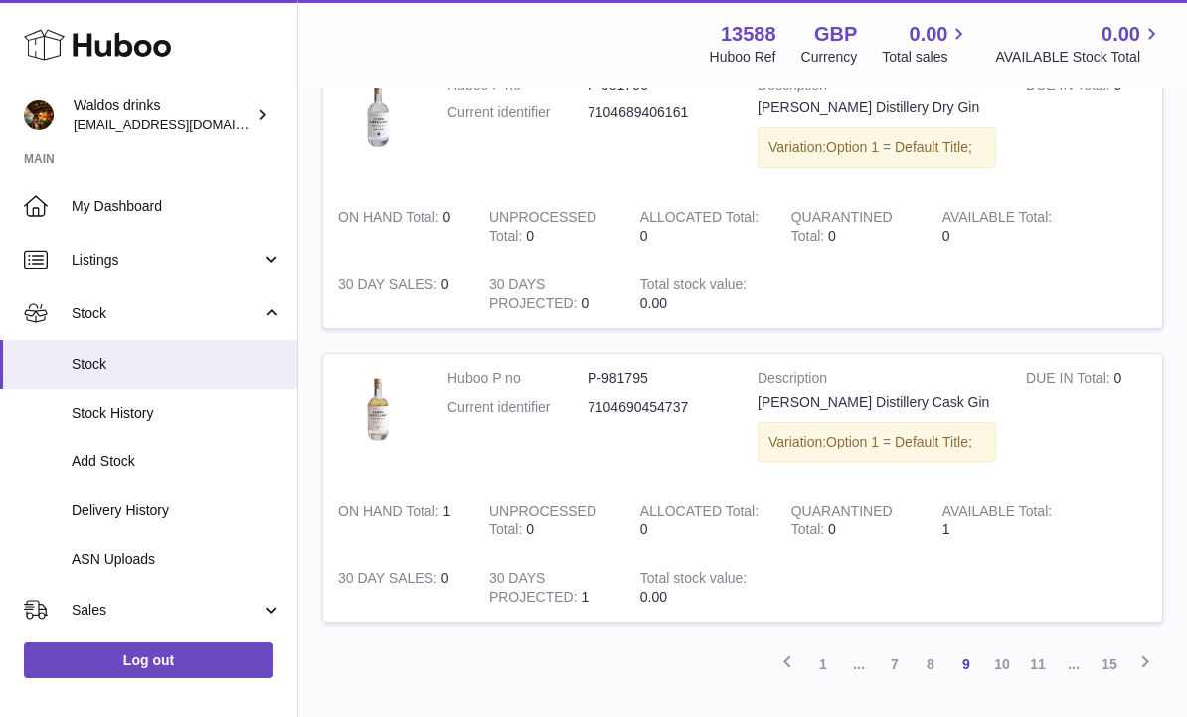
scroll to position [2472, 0]
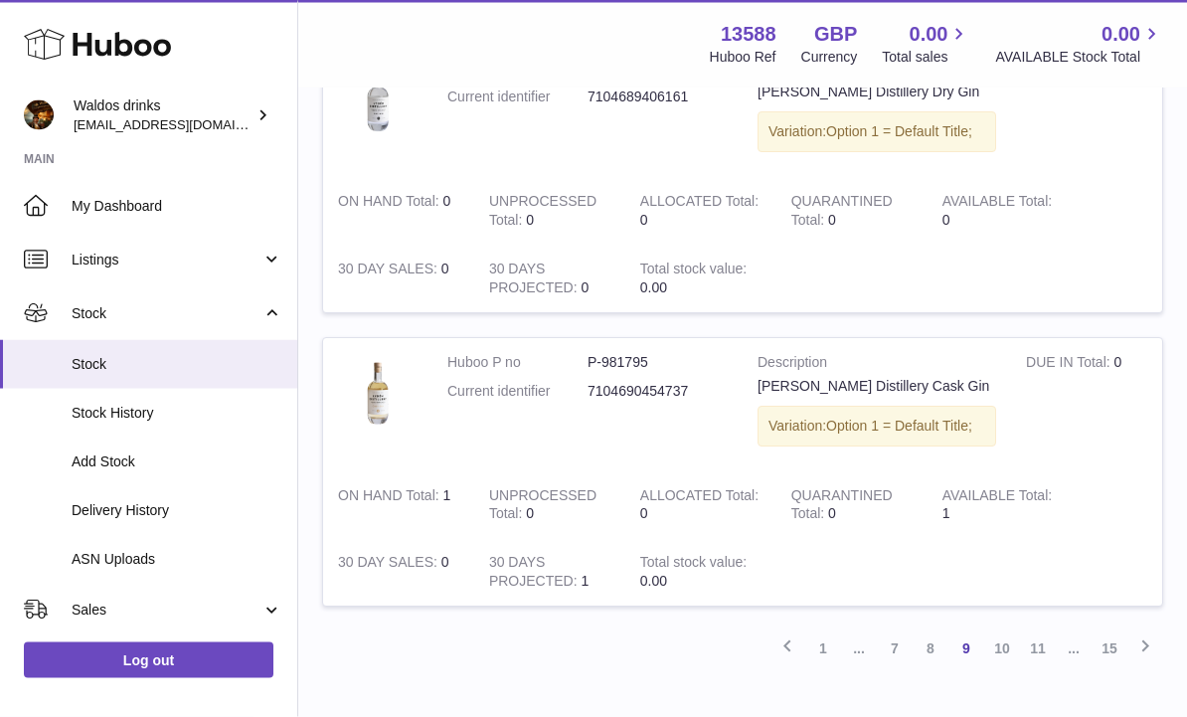
click at [940, 631] on link "8" at bounding box center [931, 649] width 36 height 36
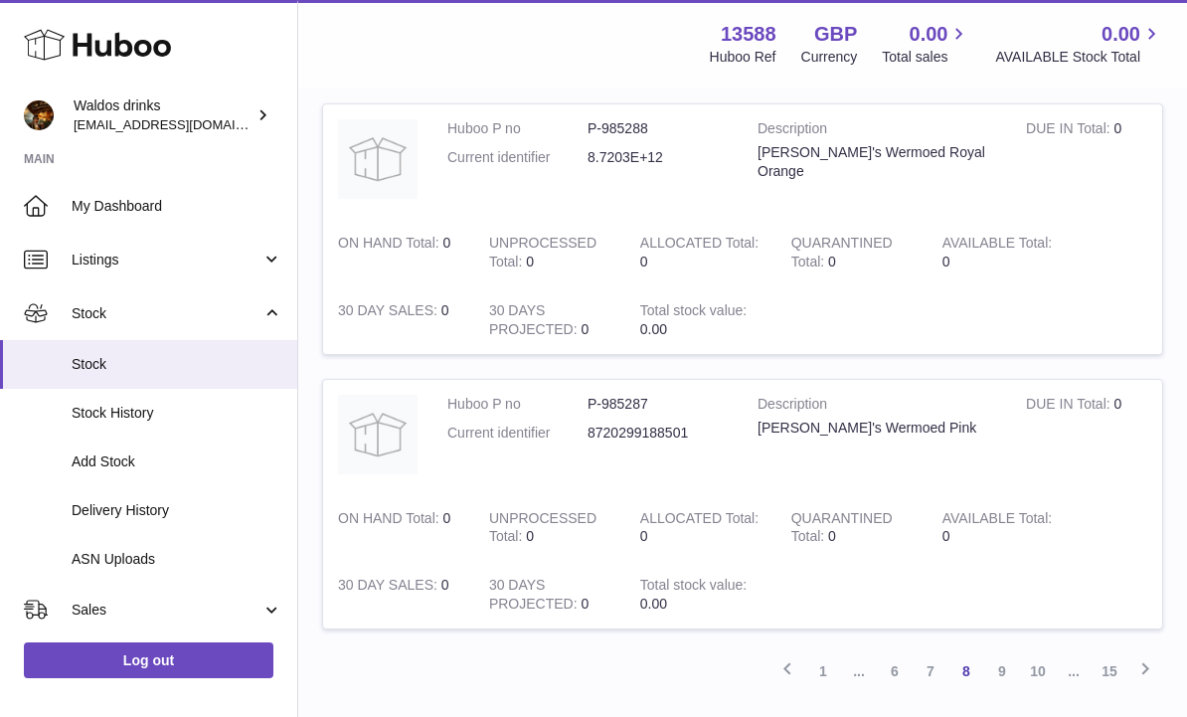
scroll to position [2846, 0]
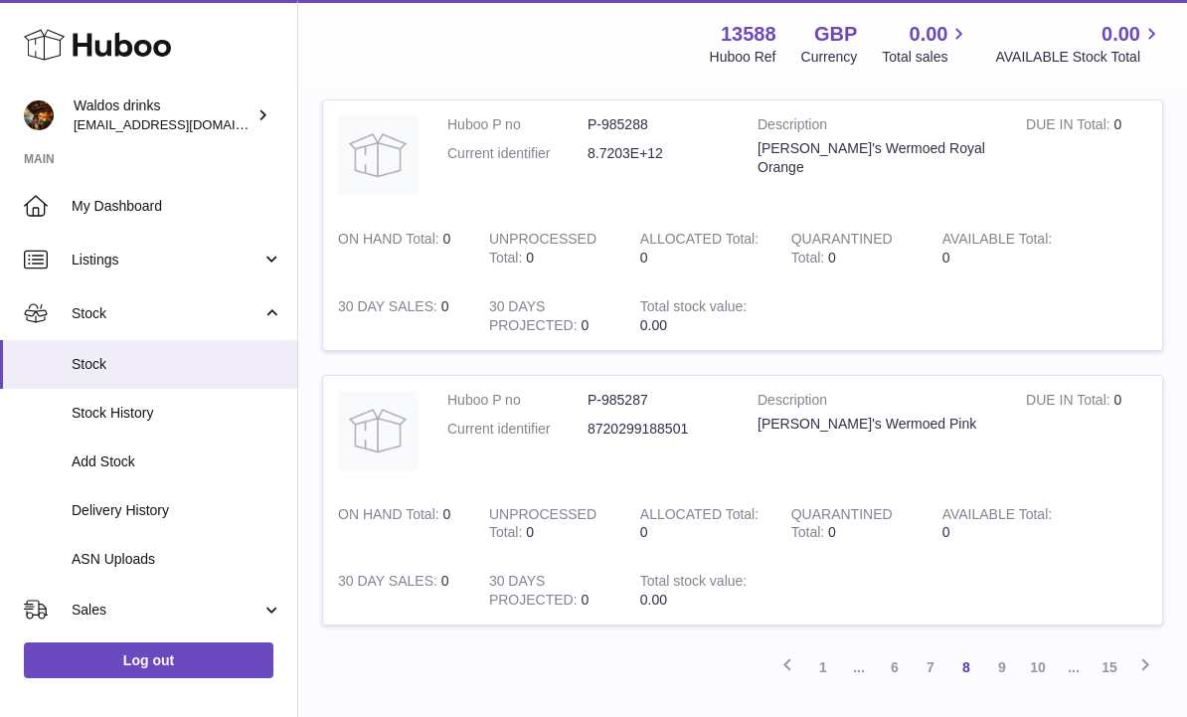
click at [933, 649] on link "7" at bounding box center [931, 667] width 36 height 36
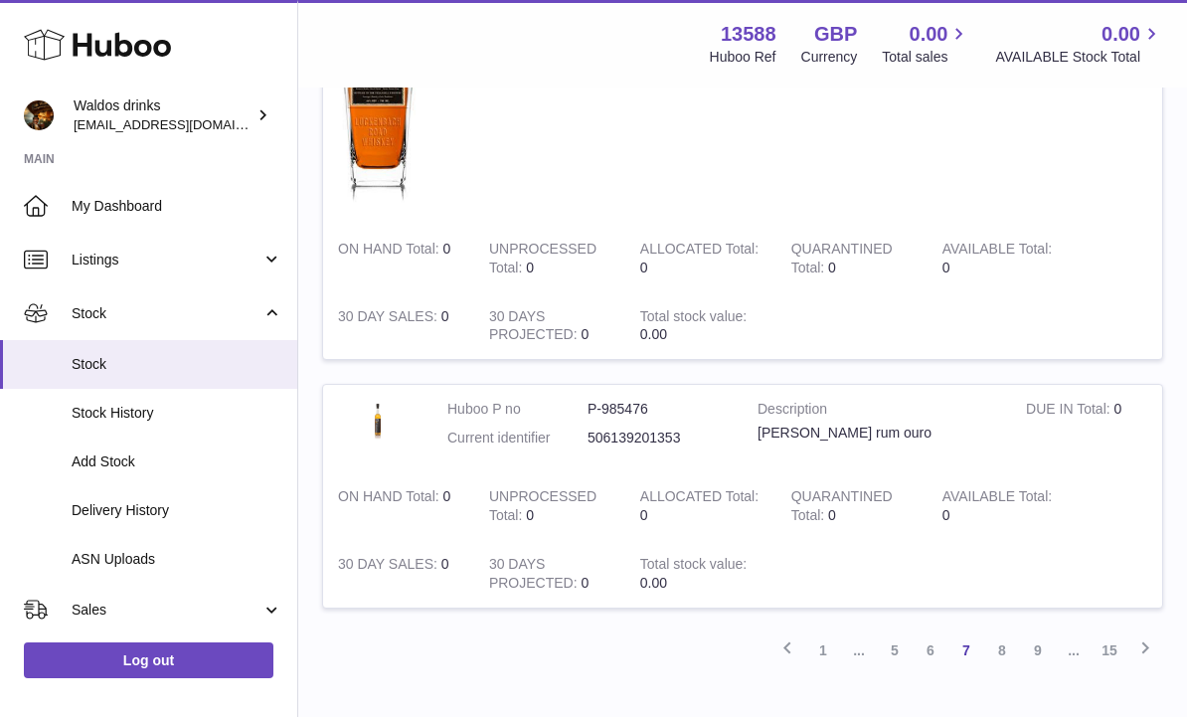
scroll to position [2916, 0]
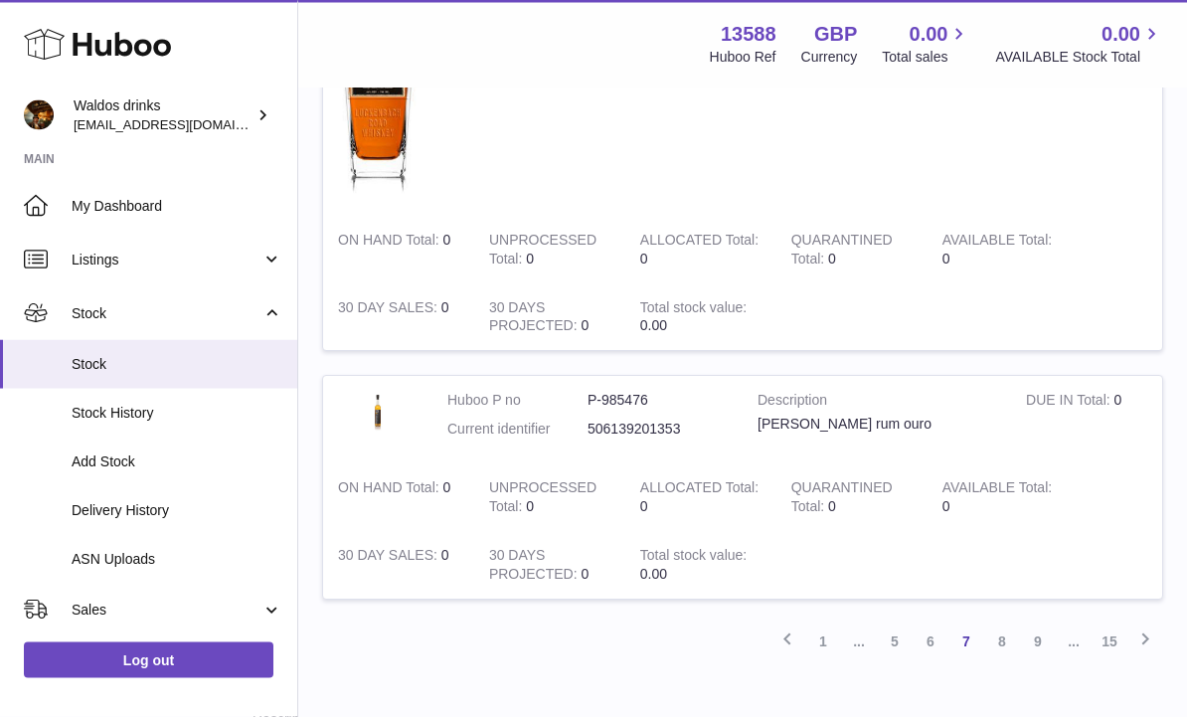
click at [935, 624] on link "6" at bounding box center [931, 642] width 36 height 36
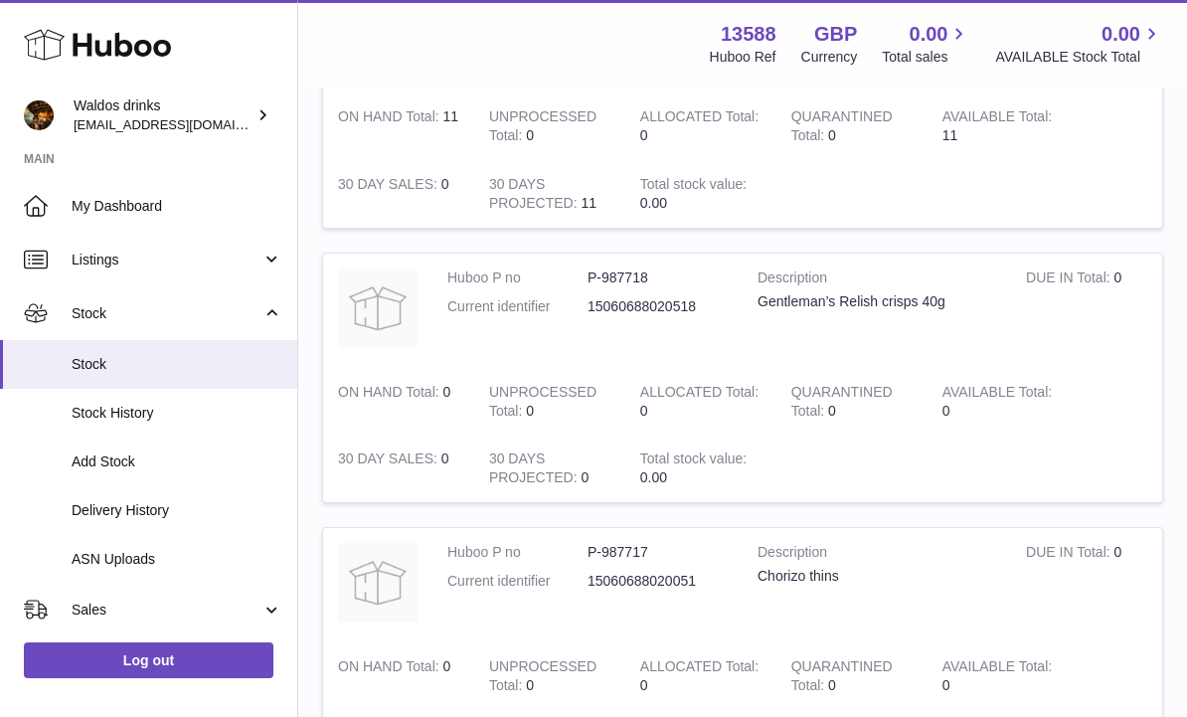
scroll to position [2542, 0]
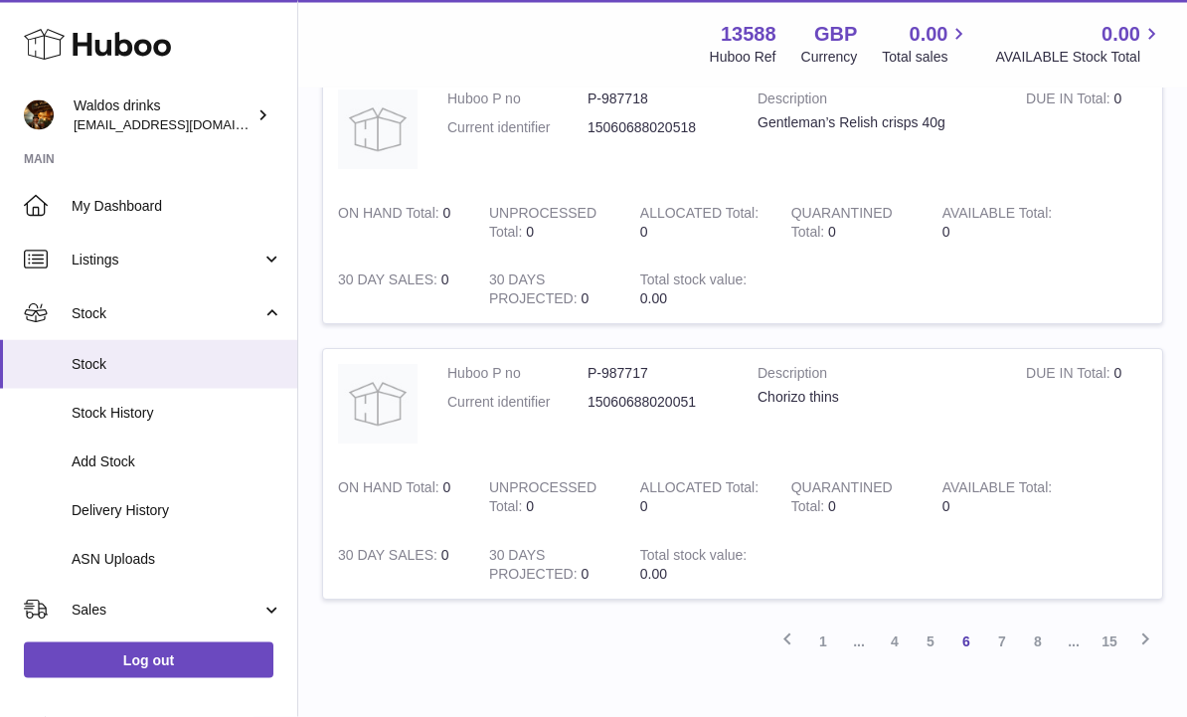
click at [933, 624] on link "5" at bounding box center [931, 642] width 36 height 36
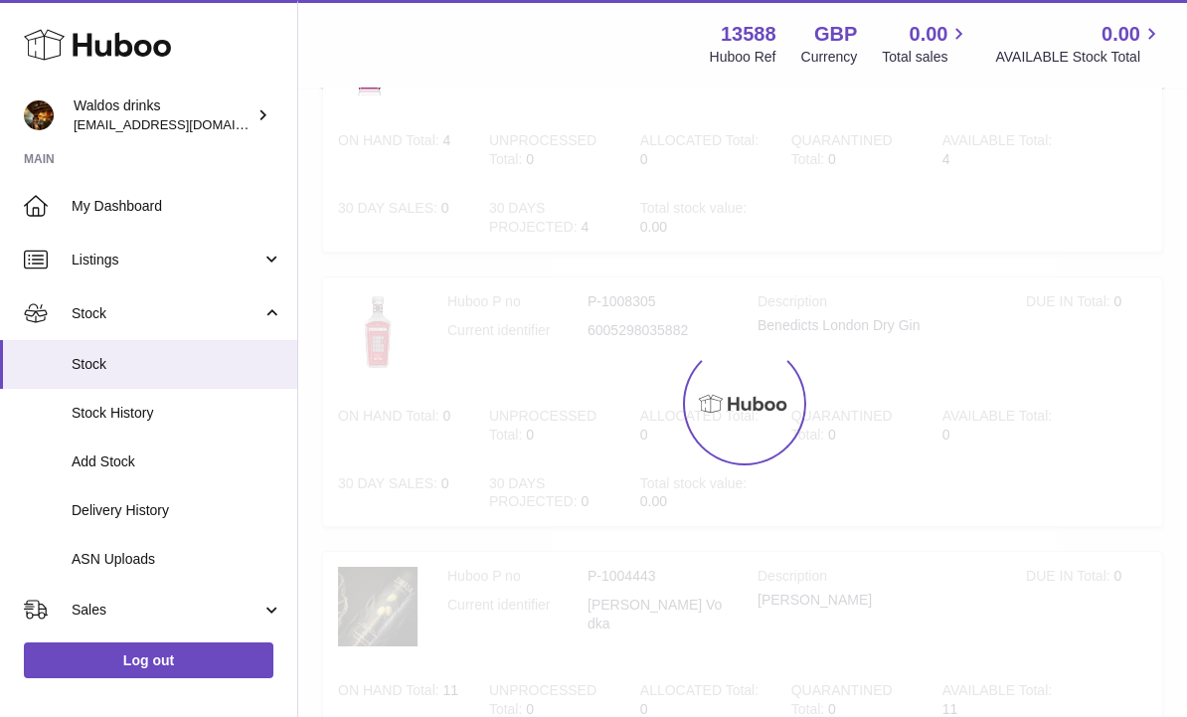
scroll to position [89, 0]
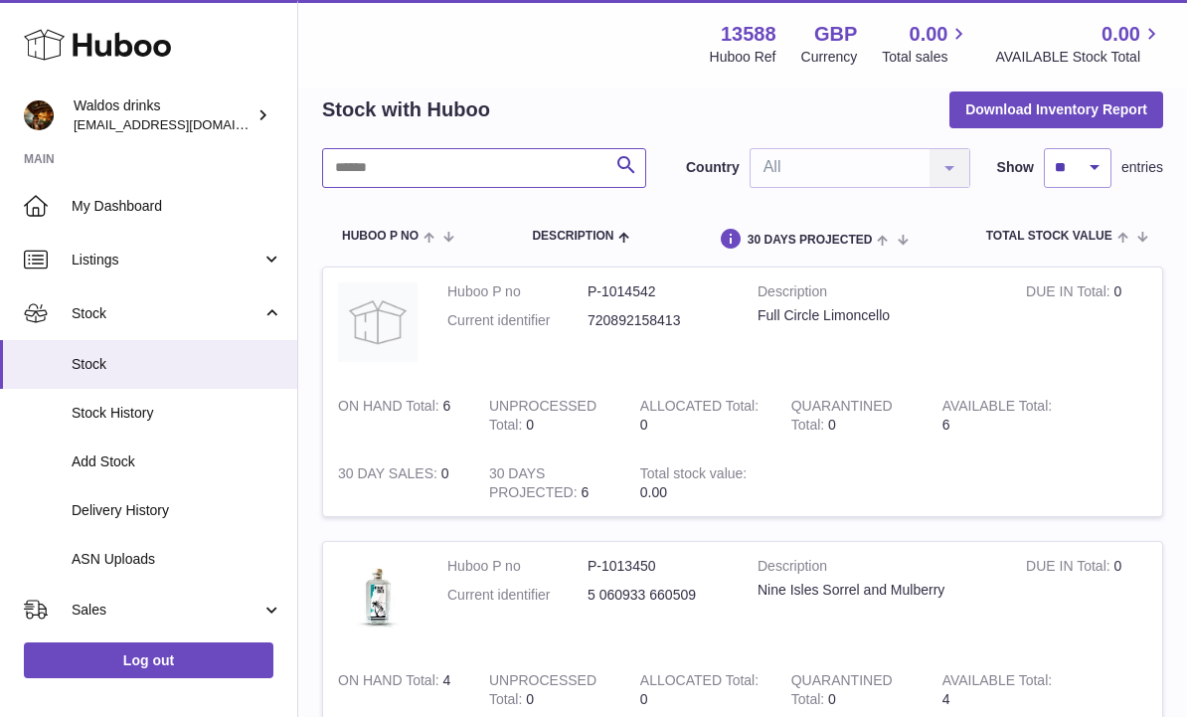
click at [367, 178] on input "text" at bounding box center [484, 168] width 324 height 40
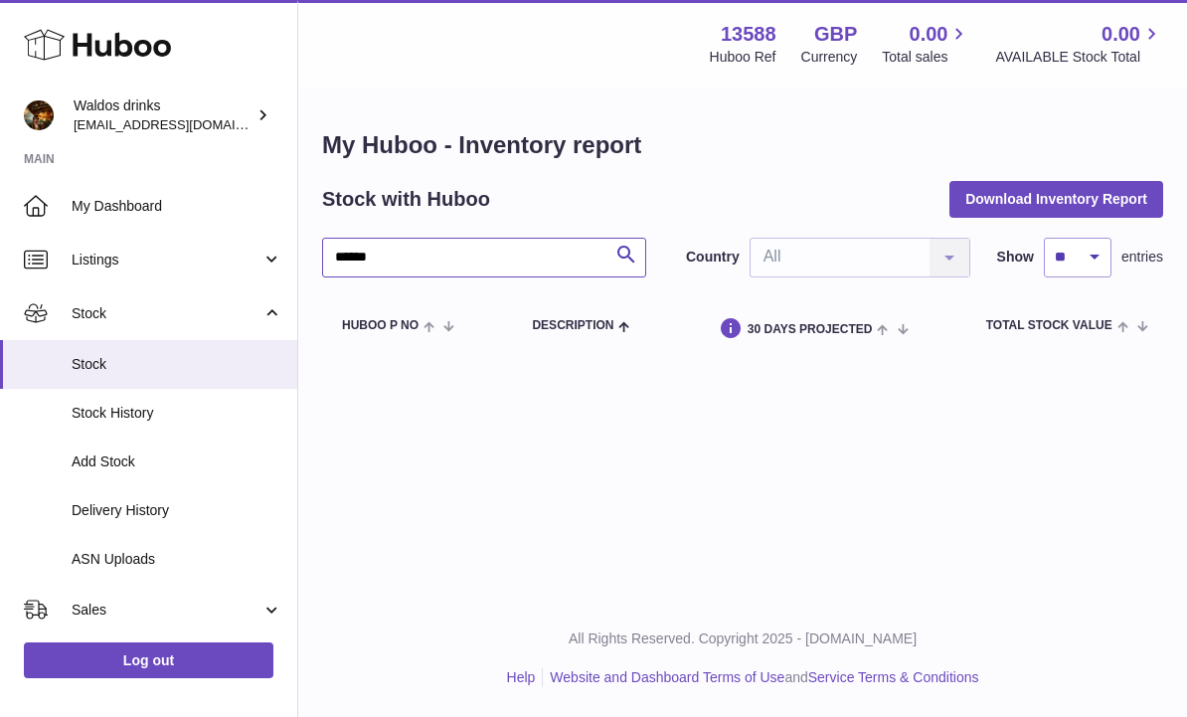
type input "******"
